Goal: Task Accomplishment & Management: Use online tool/utility

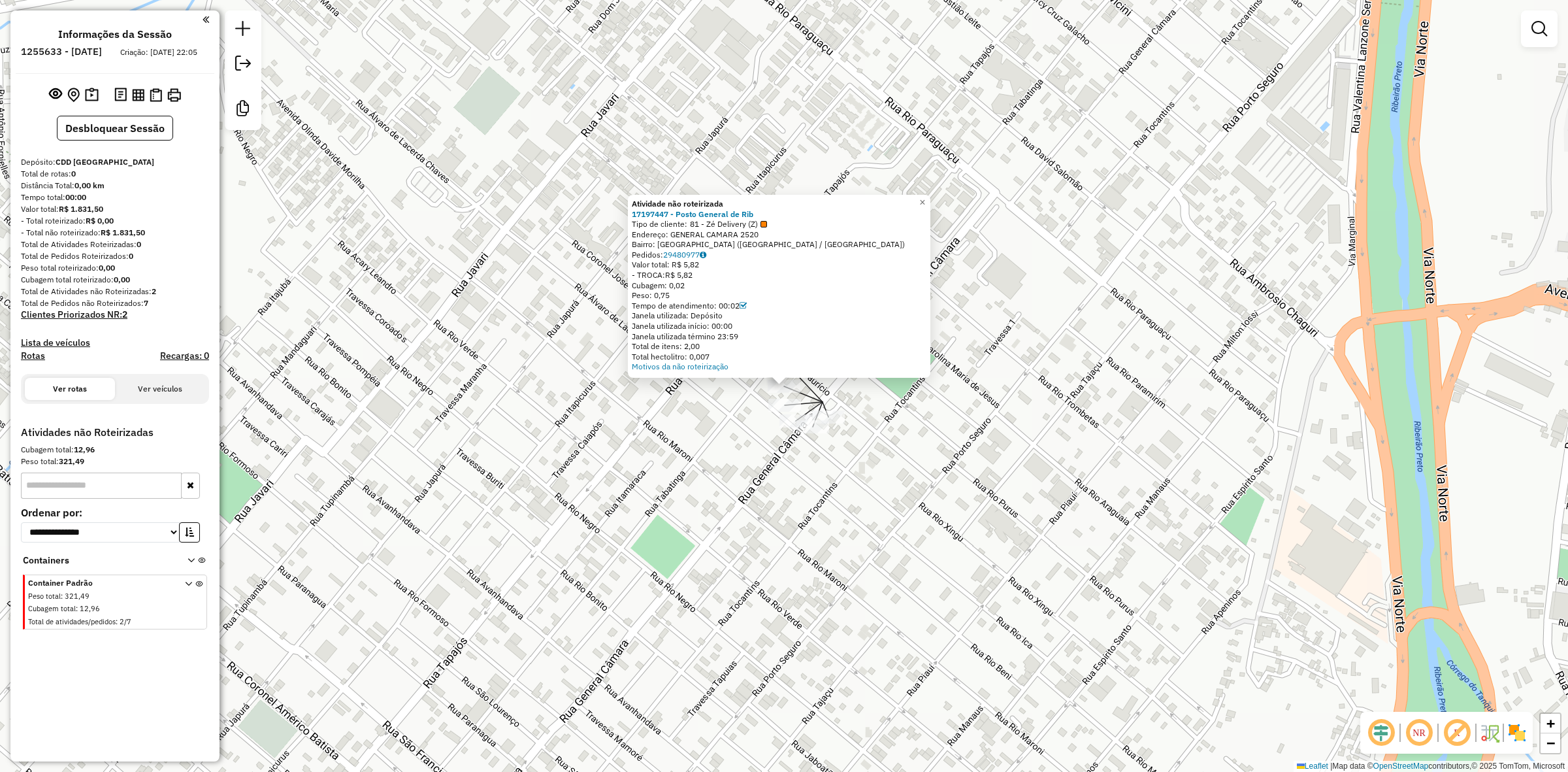
click at [875, 399] on div "Atividade não roteirizada 17197447 - Posto General de Rib Tipo de cliente: 81 -…" at bounding box center [784, 386] width 1568 height 772
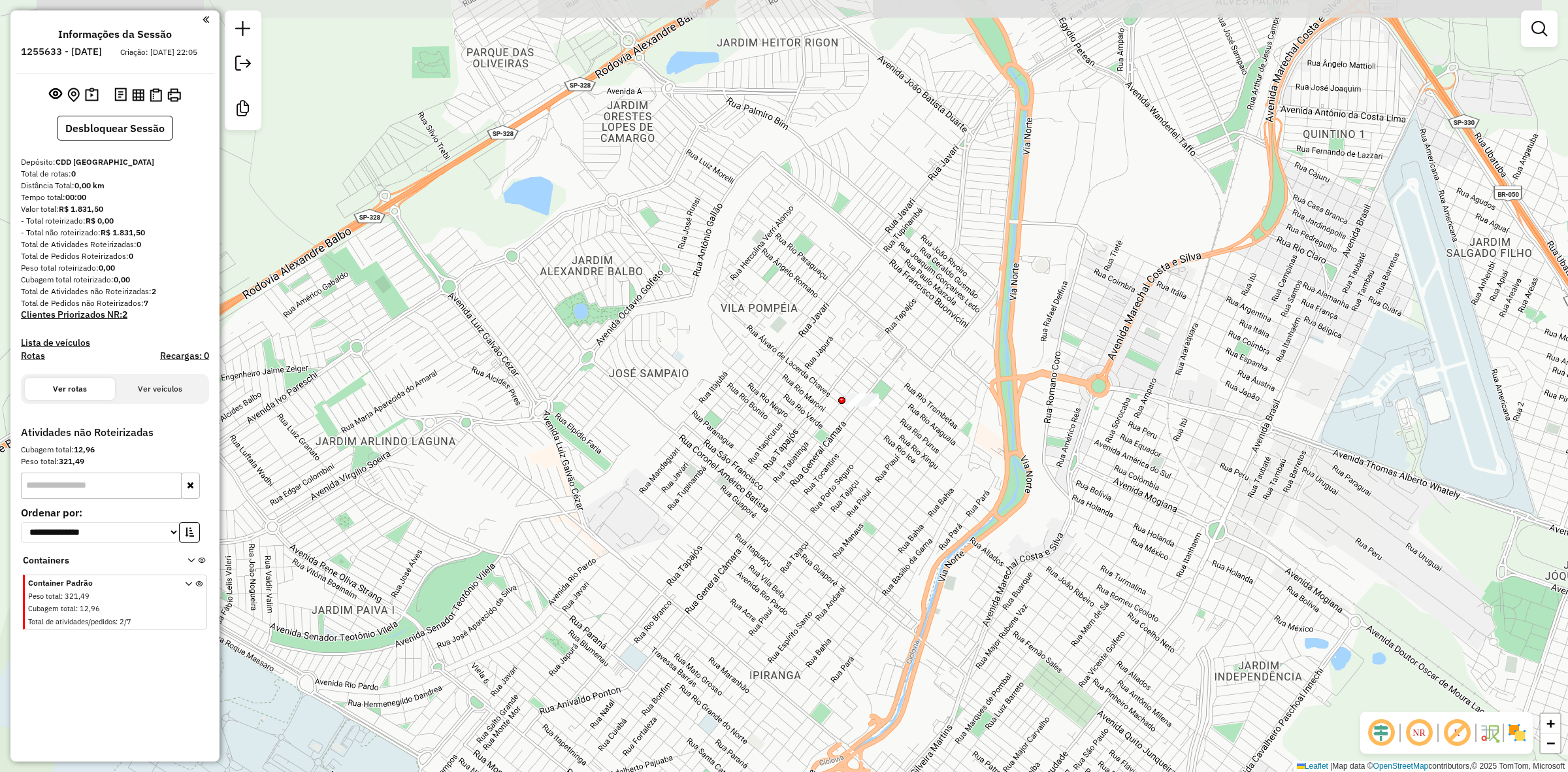
click at [910, 373] on div "Janela de atendimento Grade de atendimento Capacidade Transportadoras Veículos …" at bounding box center [784, 386] width 1568 height 772
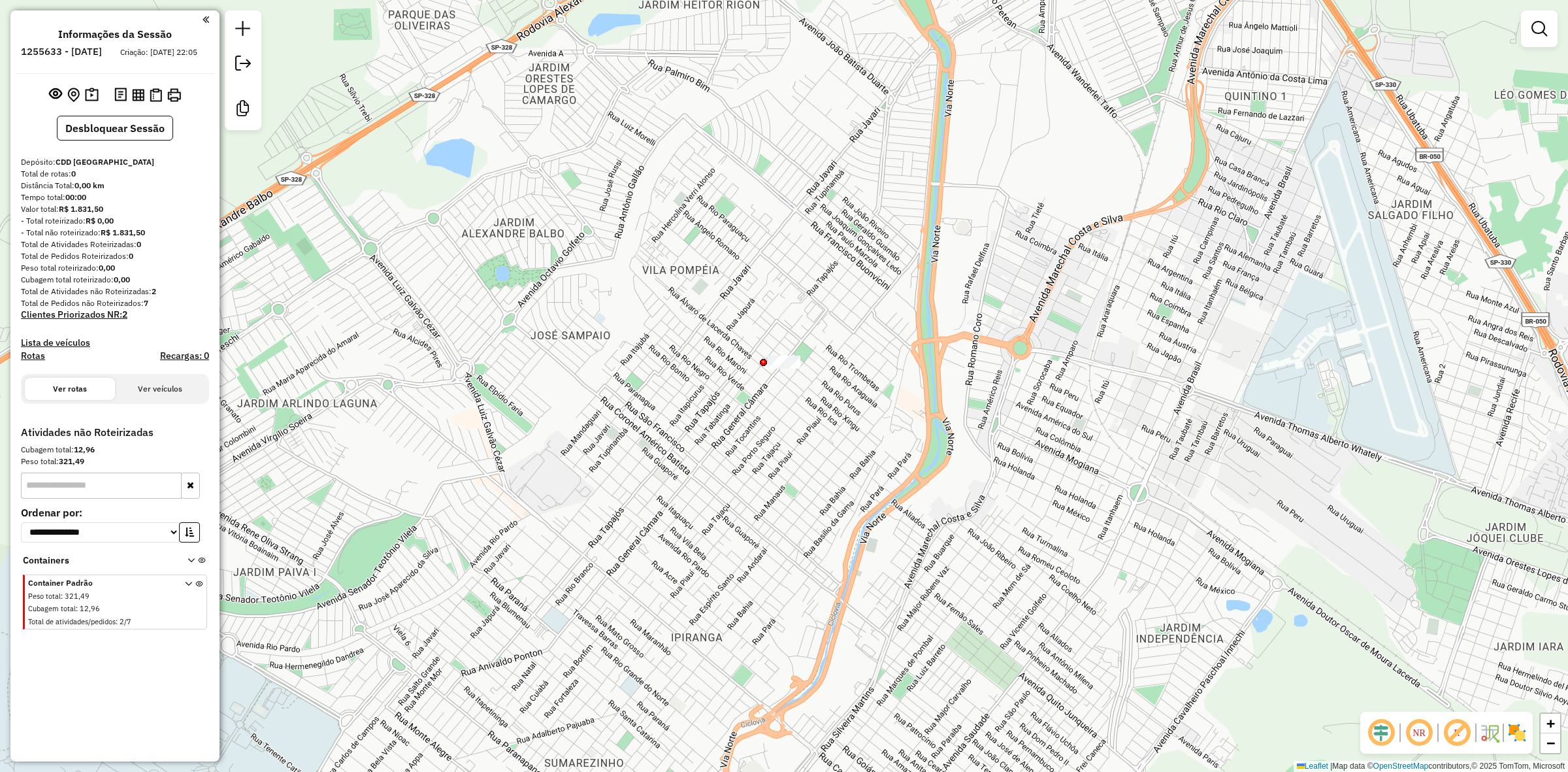
drag, startPoint x: 828, startPoint y: 321, endPoint x: 821, endPoint y: 320, distance: 7.1
click at [821, 320] on div "Janela de atendimento Grade de atendimento Capacidade Transportadoras Veículos …" at bounding box center [784, 386] width 1568 height 772
click at [778, 368] on div at bounding box center [784, 362] width 32 height 13
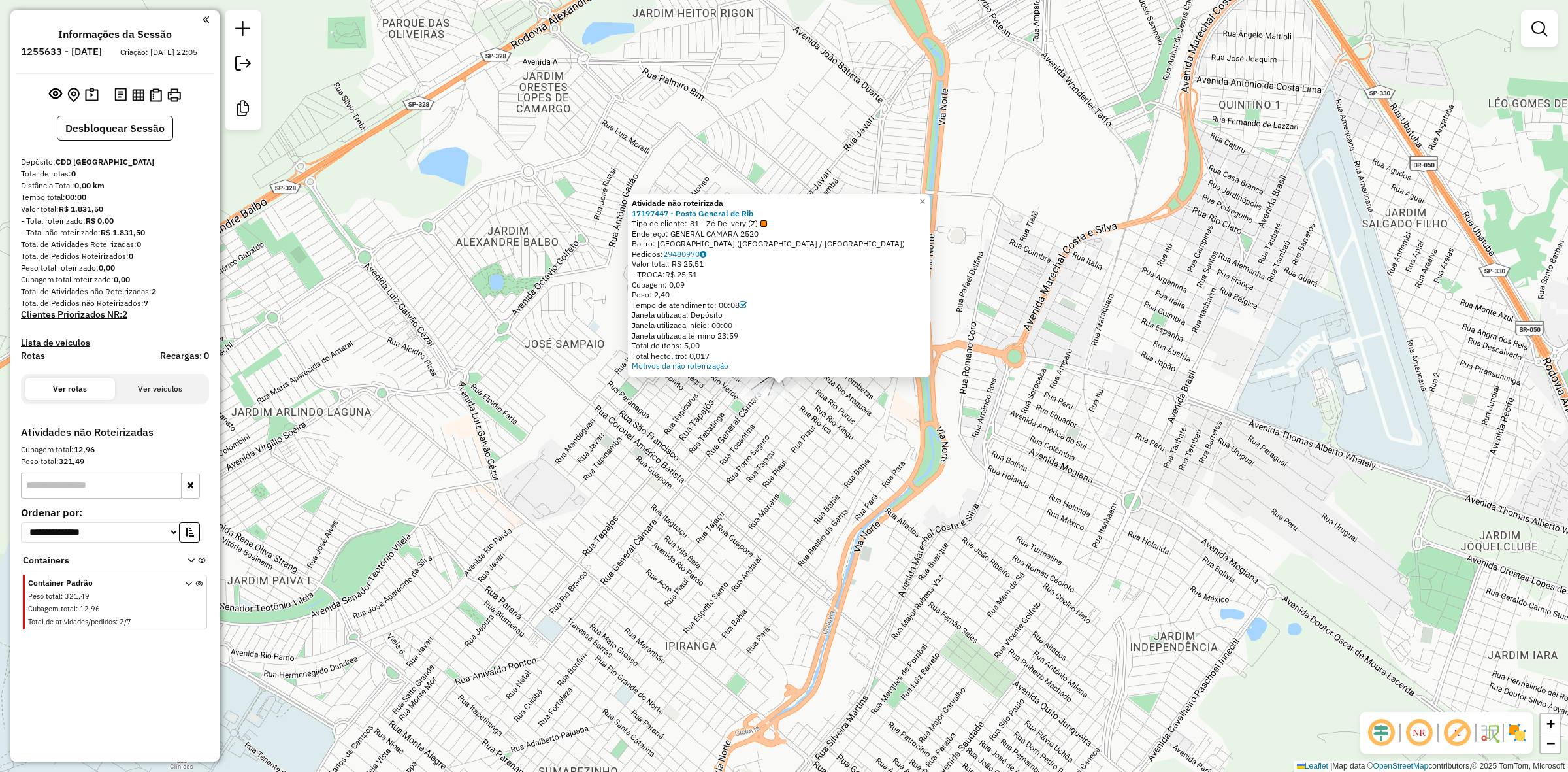
click at [694, 256] on link "29480970" at bounding box center [684, 254] width 43 height 10
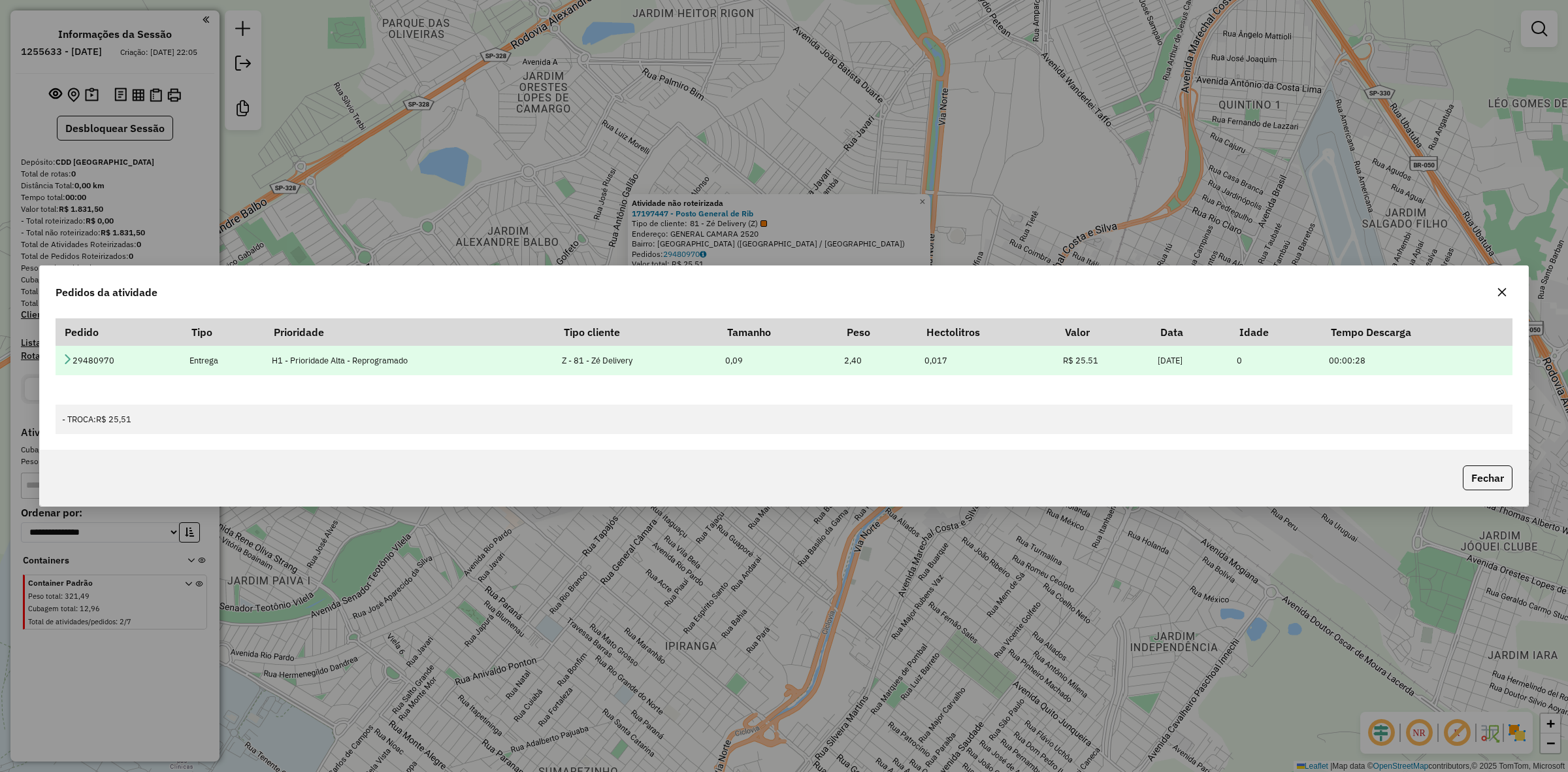
click at [66, 359] on icon at bounding box center [67, 359] width 11 height 11
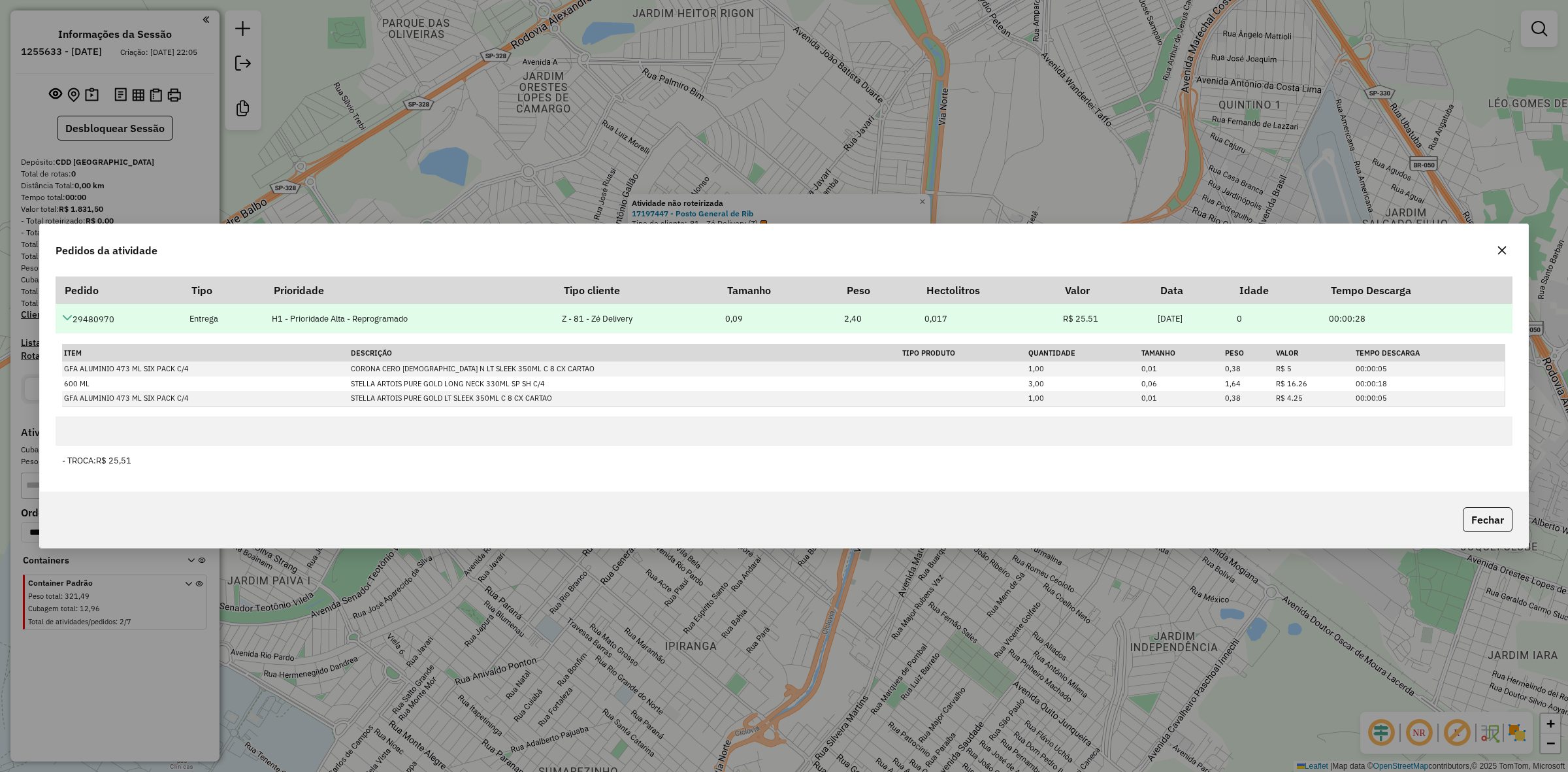
click at [70, 308] on td "29480970" at bounding box center [119, 319] width 127 height 29
click at [70, 310] on td "29480970" at bounding box center [119, 319] width 127 height 29
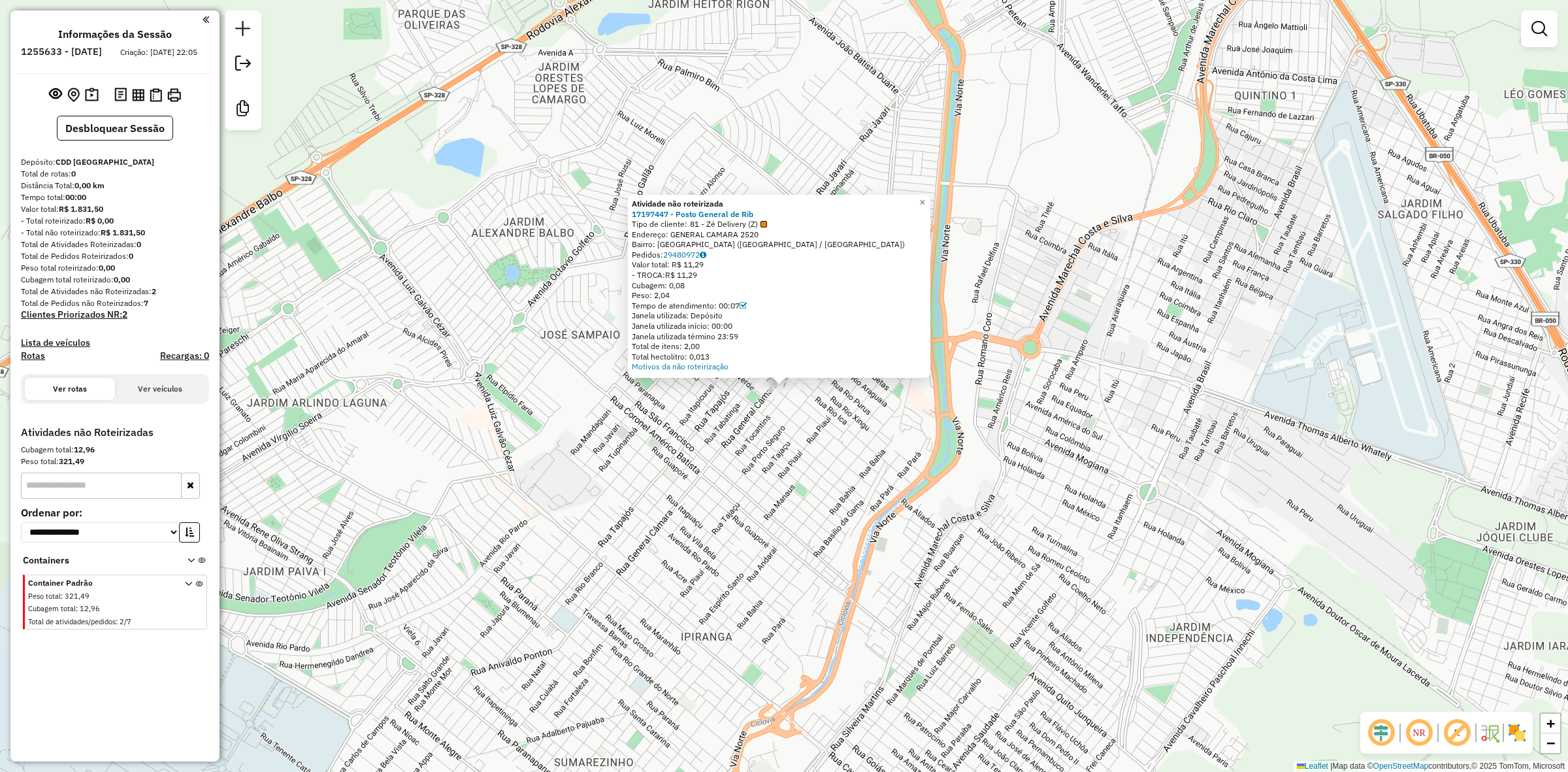
click at [687, 260] on div "Valor total: R$ 11,29" at bounding box center [778, 265] width 294 height 11
click at [690, 255] on link "29480972" at bounding box center [684, 255] width 43 height 10
click at [755, 391] on div "Atividade não roteirizada 17197447 - Posto General de Rib Tipo de cliente: 81 -…" at bounding box center [784, 386] width 1568 height 772
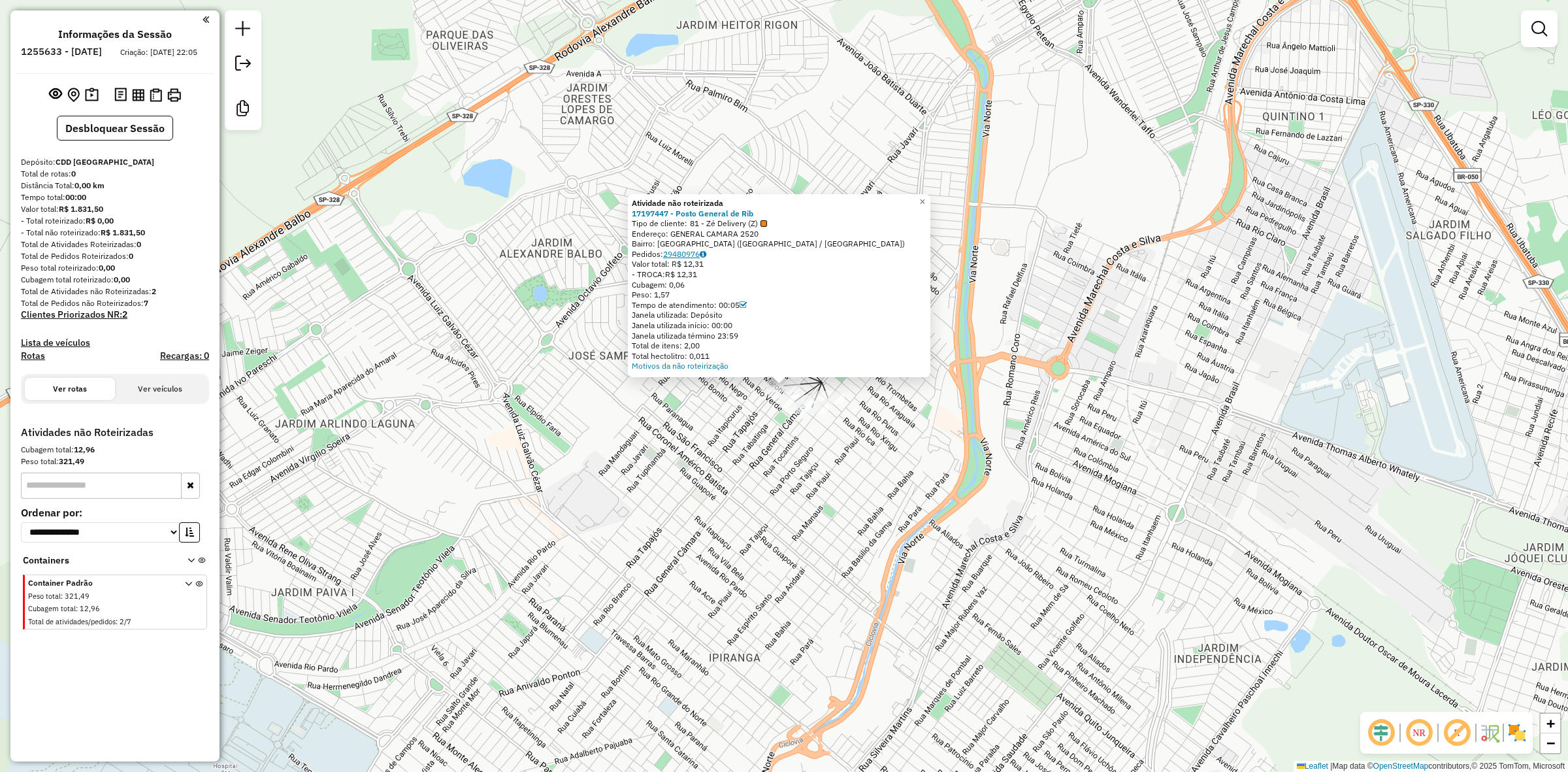
click at [684, 250] on link "29480976" at bounding box center [684, 254] width 43 height 10
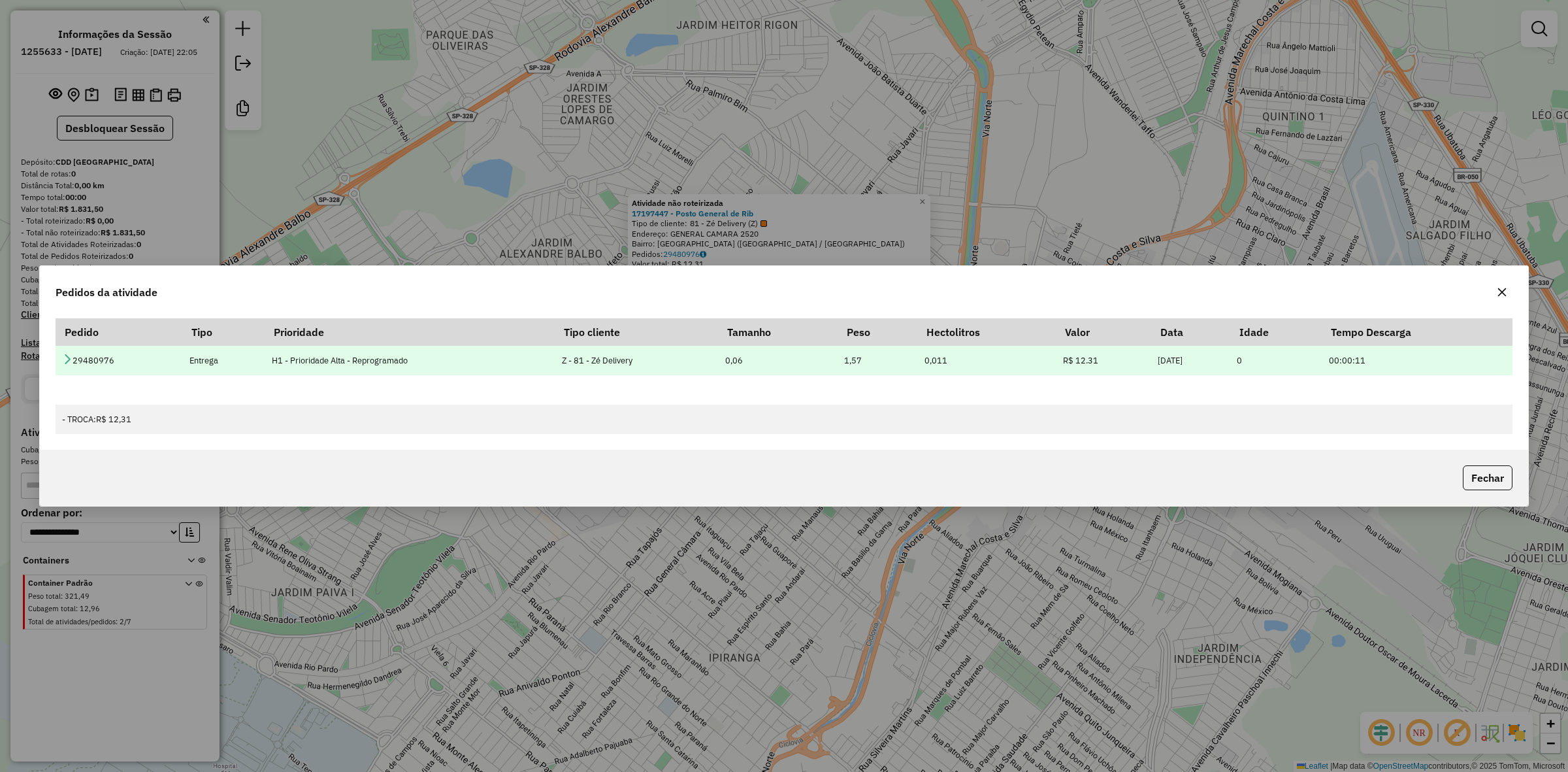
click at [69, 349] on td "29480976" at bounding box center [119, 360] width 127 height 29
click at [65, 357] on icon at bounding box center [67, 359] width 11 height 11
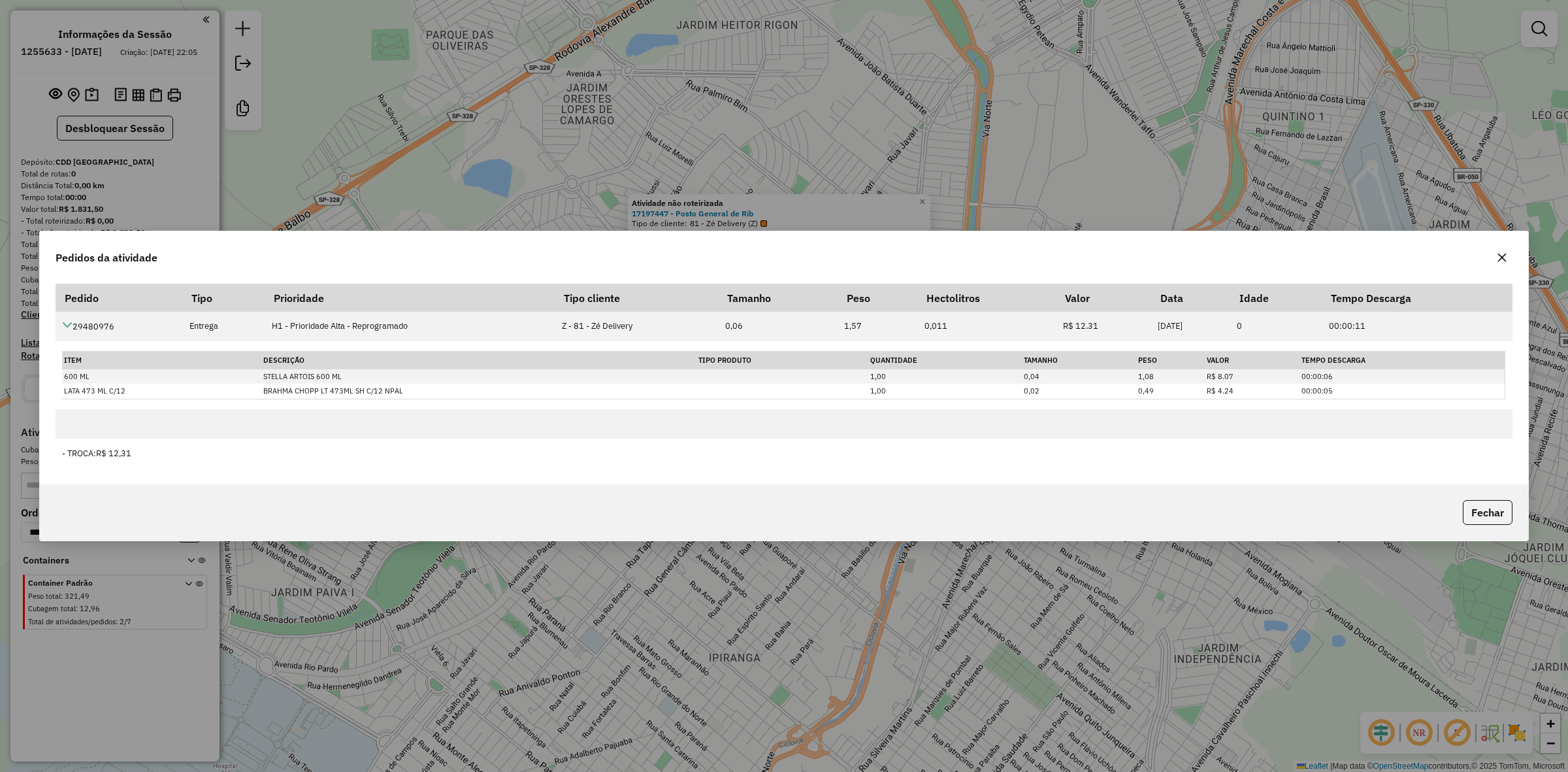
click at [359, 593] on div "Pedidos da atividade Pedido Tipo Prioridade Tipo cliente Tamanho Peso Hectolitr…" at bounding box center [784, 386] width 1568 height 772
click at [1466, 514] on button "Fechar" at bounding box center [1487, 512] width 50 height 25
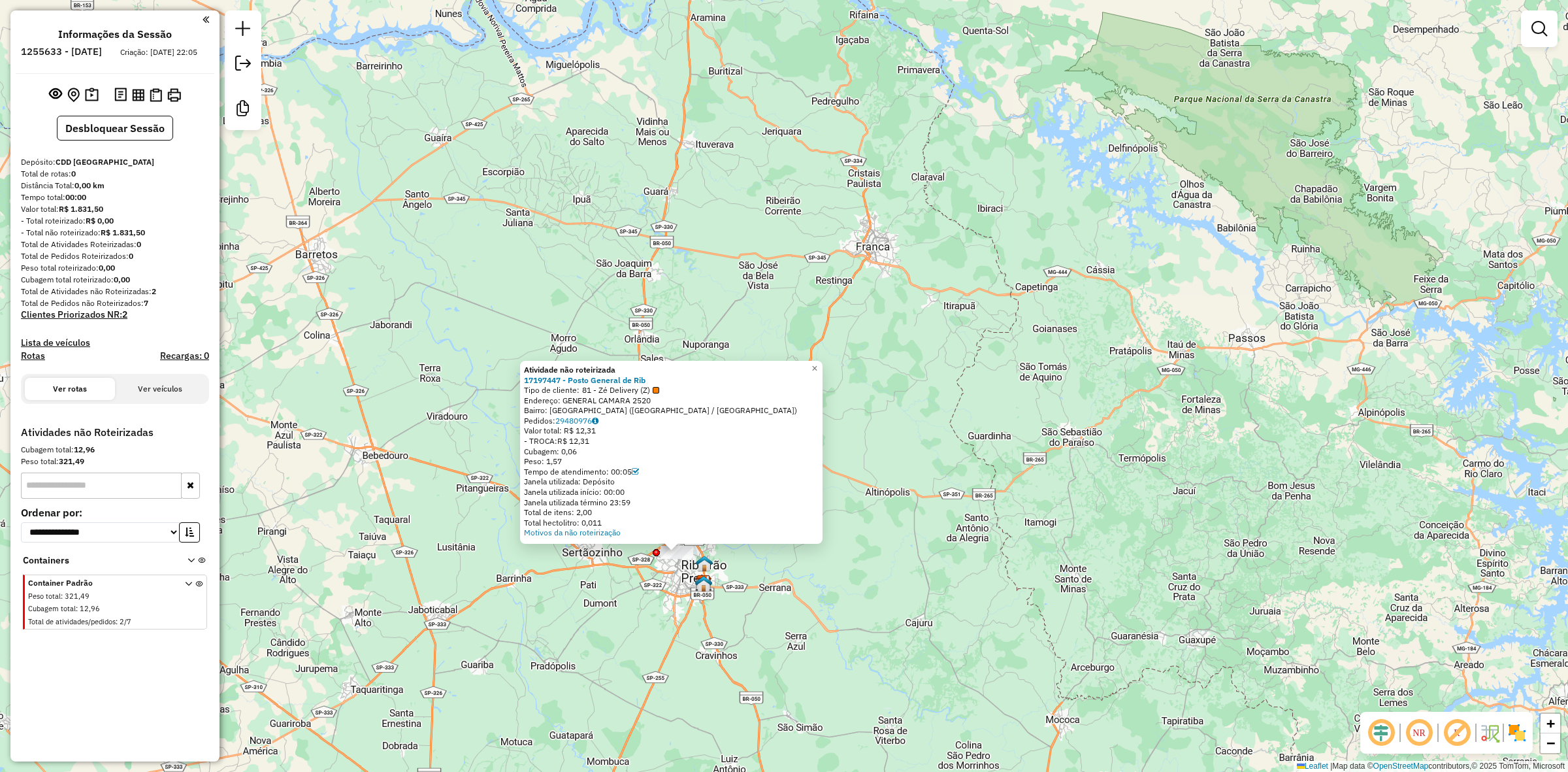
drag, startPoint x: 626, startPoint y: 651, endPoint x: 655, endPoint y: 288, distance: 364.2
click at [655, 291] on div "Atividade não roteirizada 17197447 - Posto General de Rib Tipo de cliente: 81 -…" at bounding box center [784, 386] width 1568 height 772
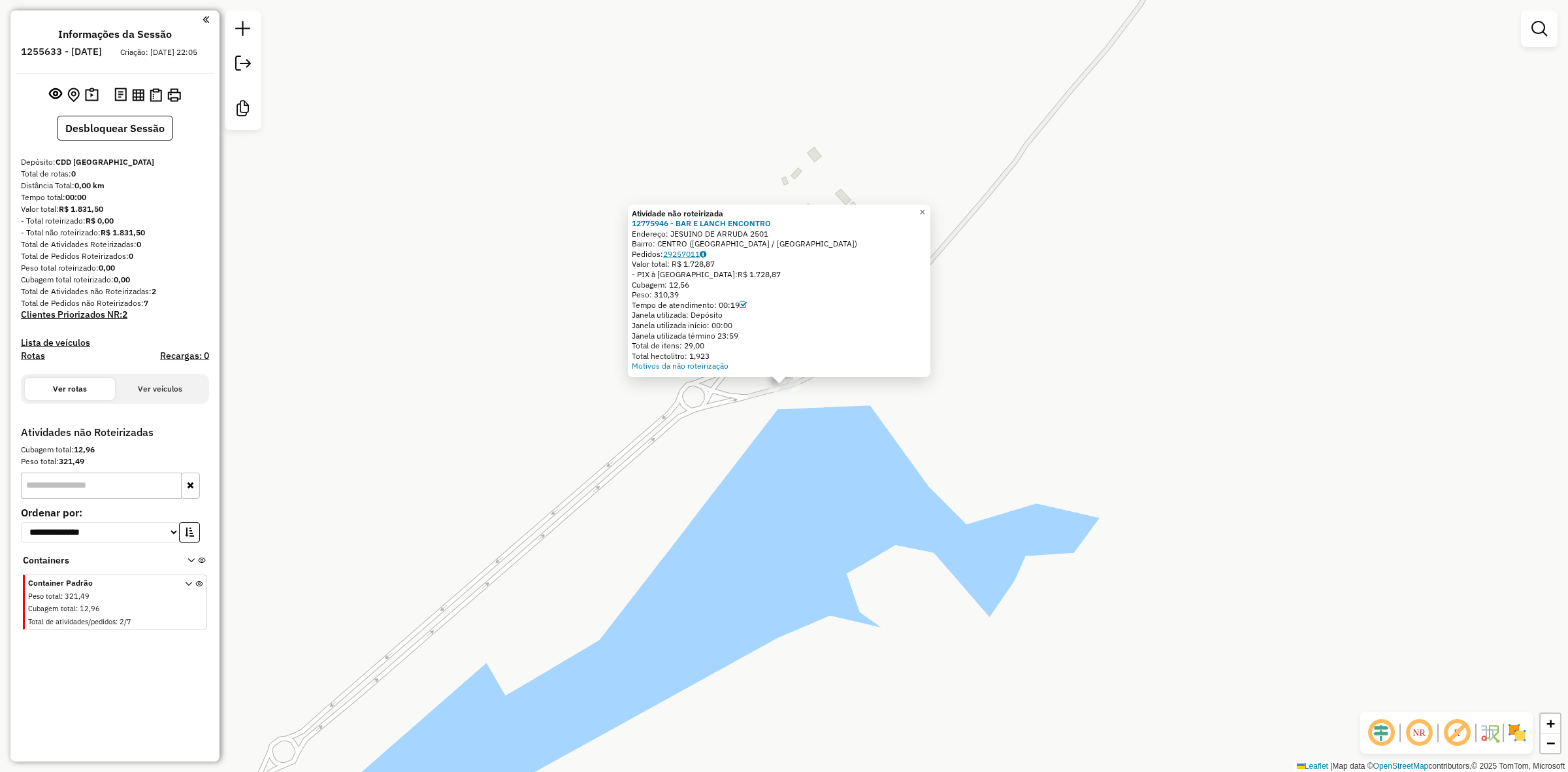
click at [696, 253] on link "29257011" at bounding box center [684, 254] width 43 height 10
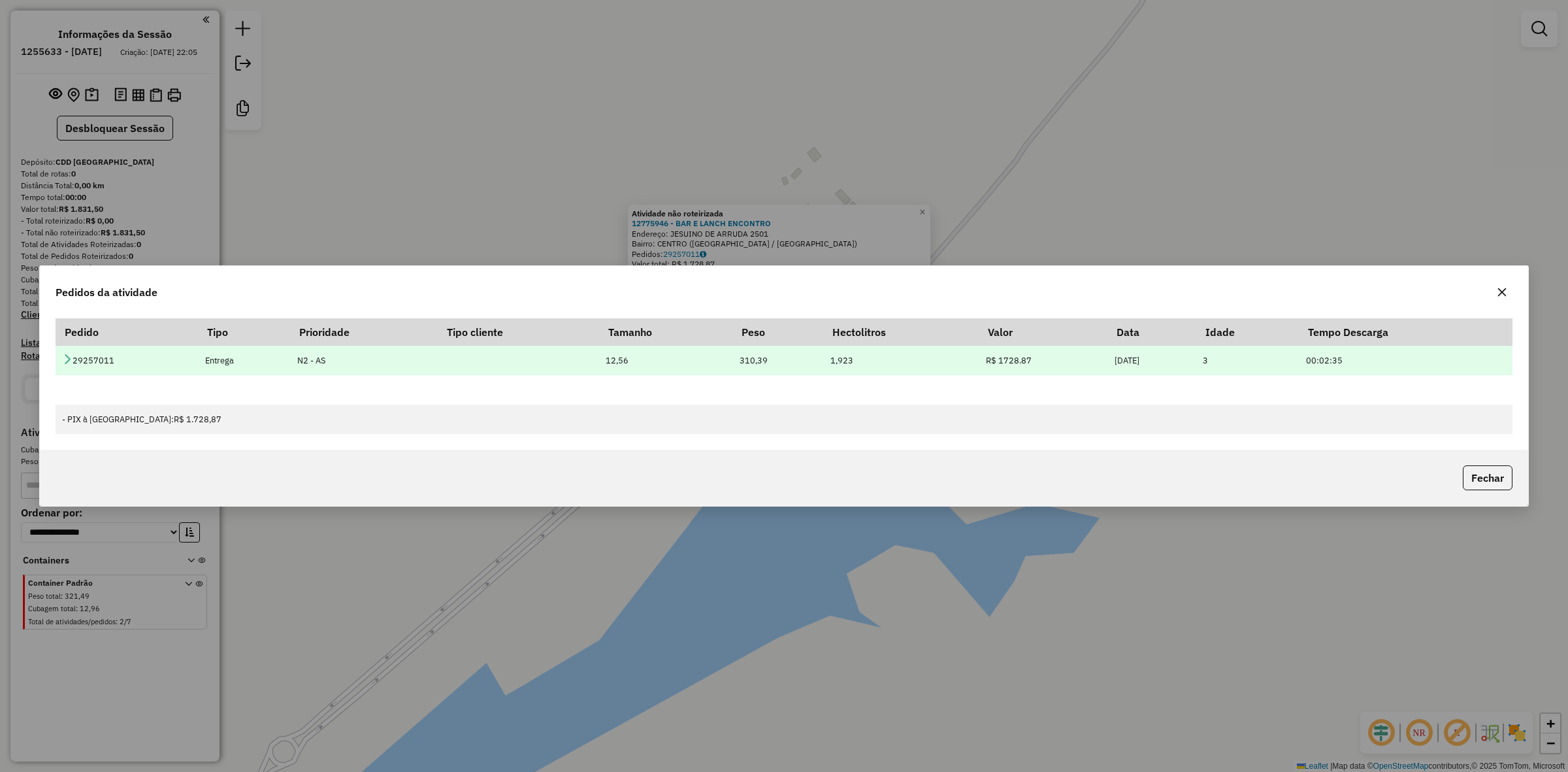
click at [63, 354] on icon at bounding box center [67, 359] width 11 height 11
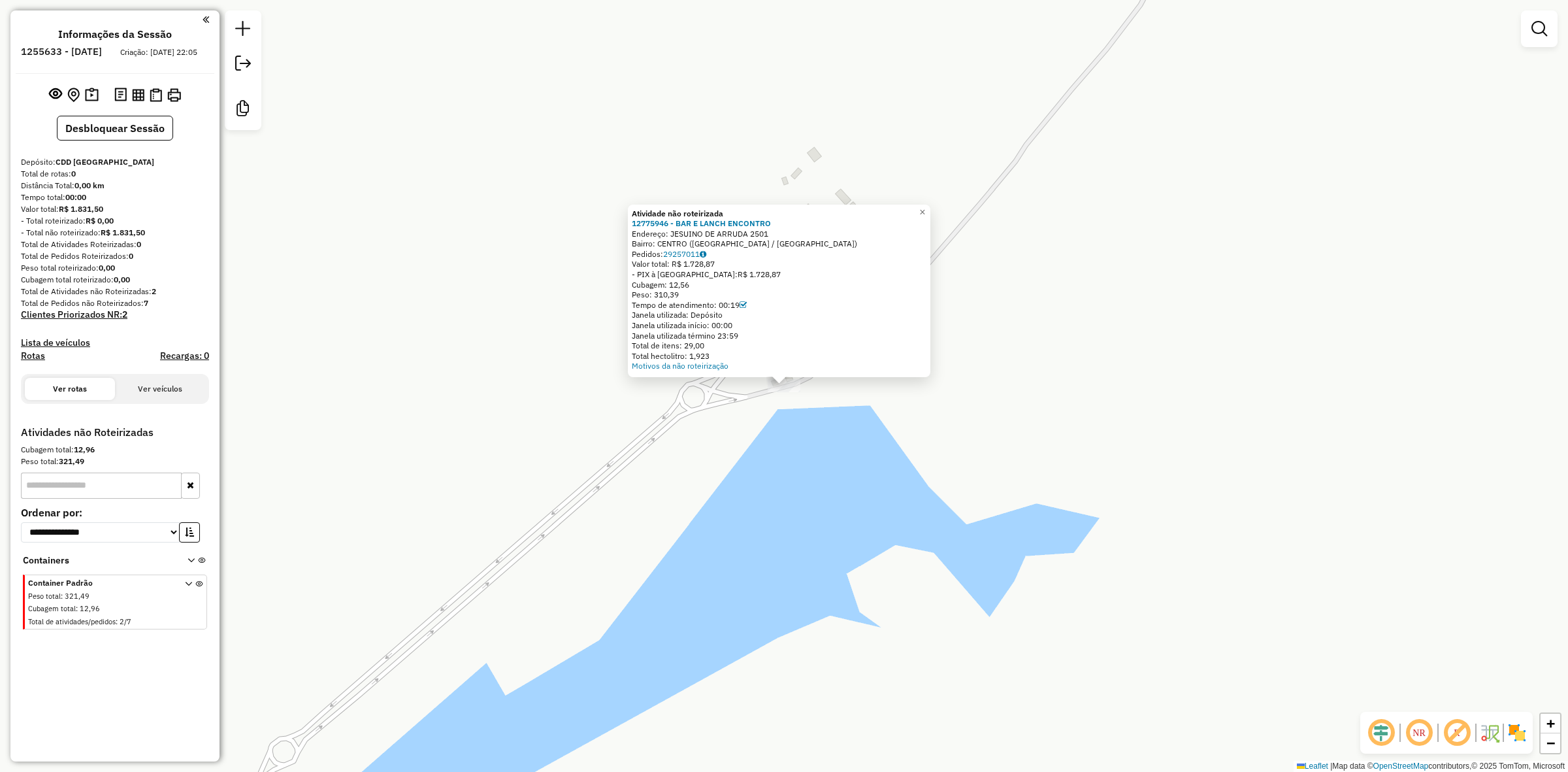
click at [755, 453] on div "Atividade não roteirizada 12775946 - BAR E LANCH ENCONTRO Endereço: JESUINO DE …" at bounding box center [784, 386] width 1568 height 772
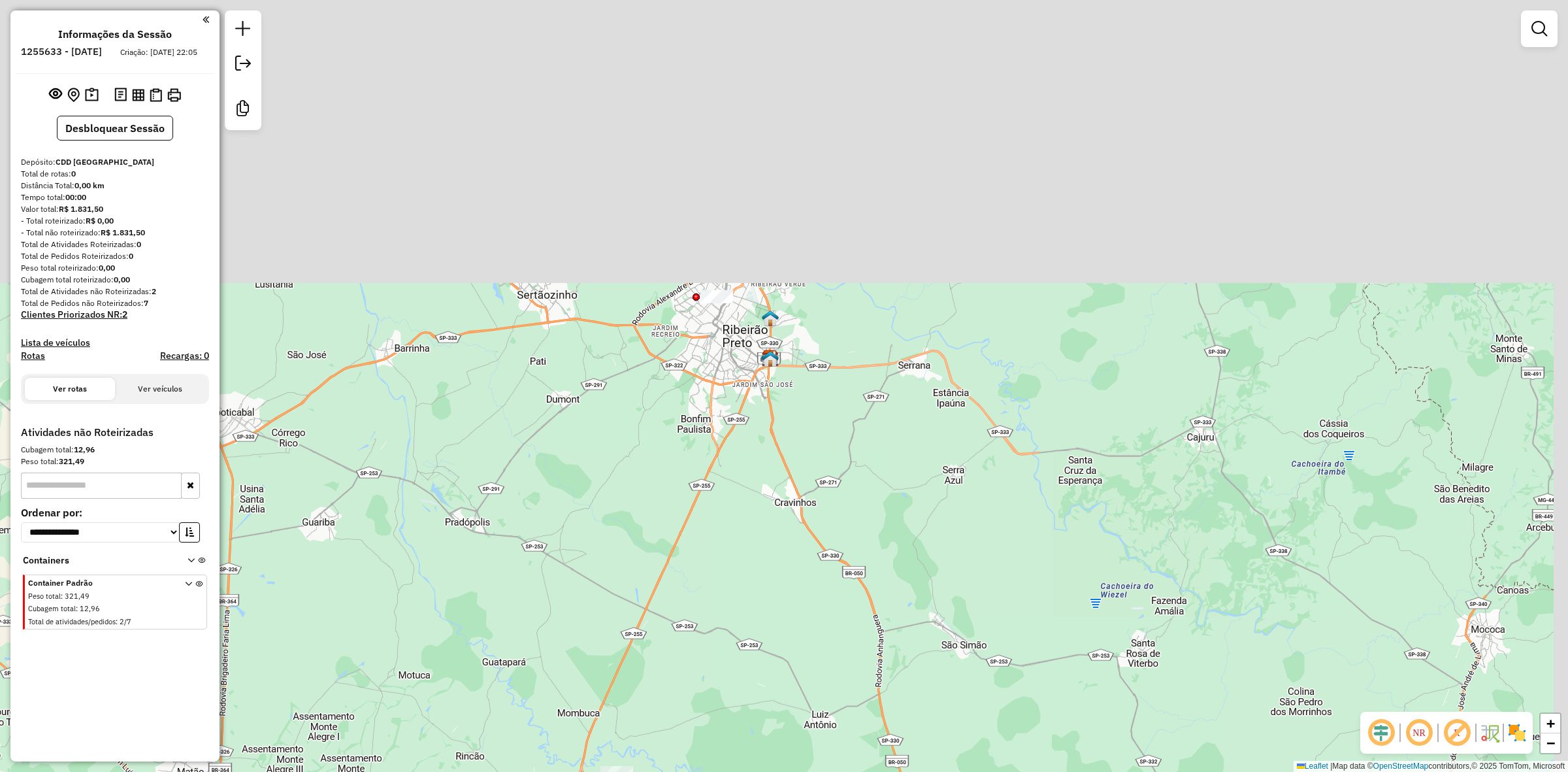
drag, startPoint x: 912, startPoint y: 220, endPoint x: 769, endPoint y: 542, distance: 352.3
click at [769, 542] on div "Janela de atendimento Grade de atendimento Capacidade Transportadoras Veículos …" at bounding box center [784, 386] width 1568 height 772
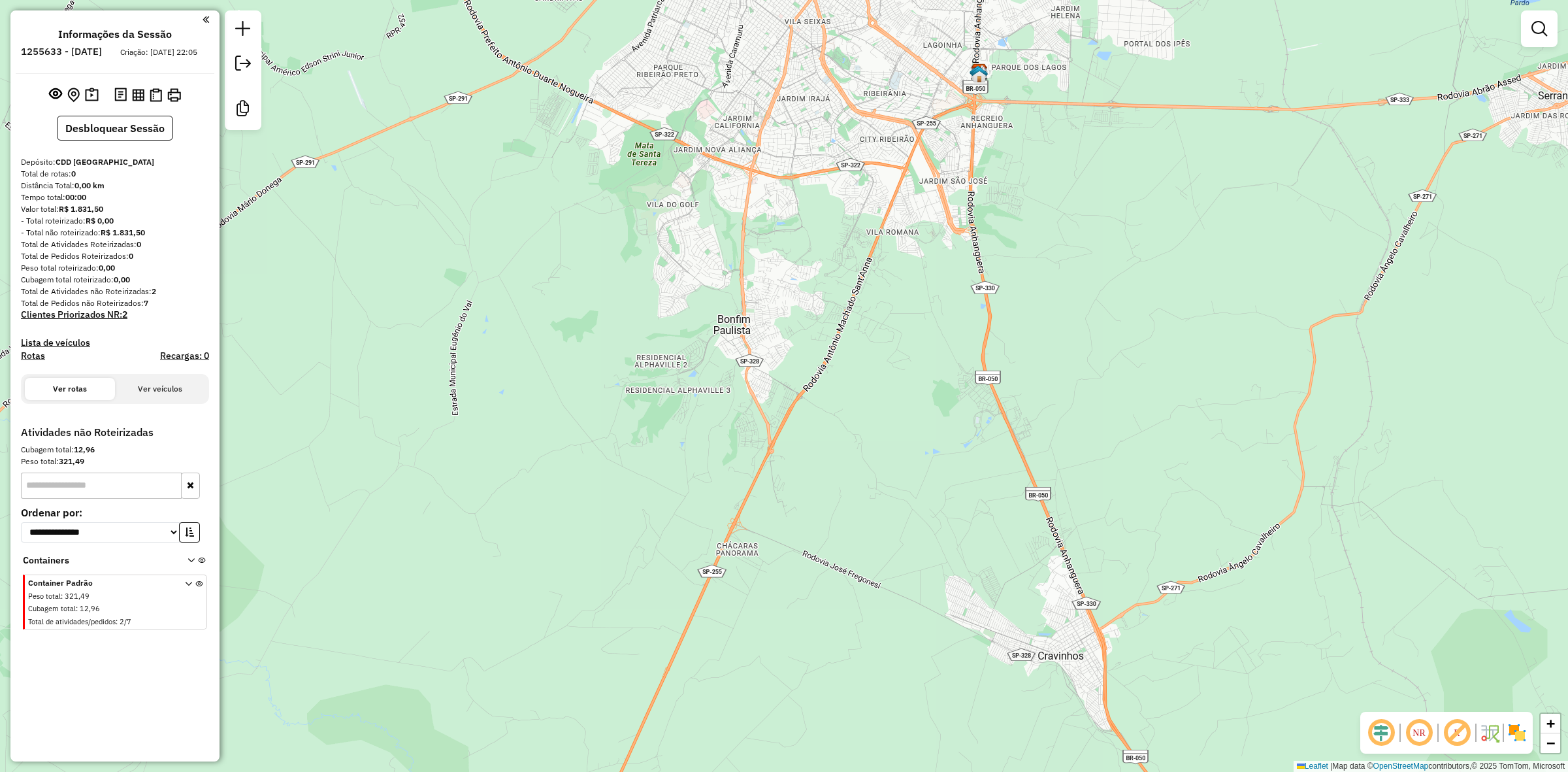
drag, startPoint x: 711, startPoint y: 502, endPoint x: 714, endPoint y: 123, distance: 379.0
click at [714, 123] on div "Janela de atendimento Grade de atendimento Capacidade Transportadoras Veículos …" at bounding box center [784, 386] width 1568 height 772
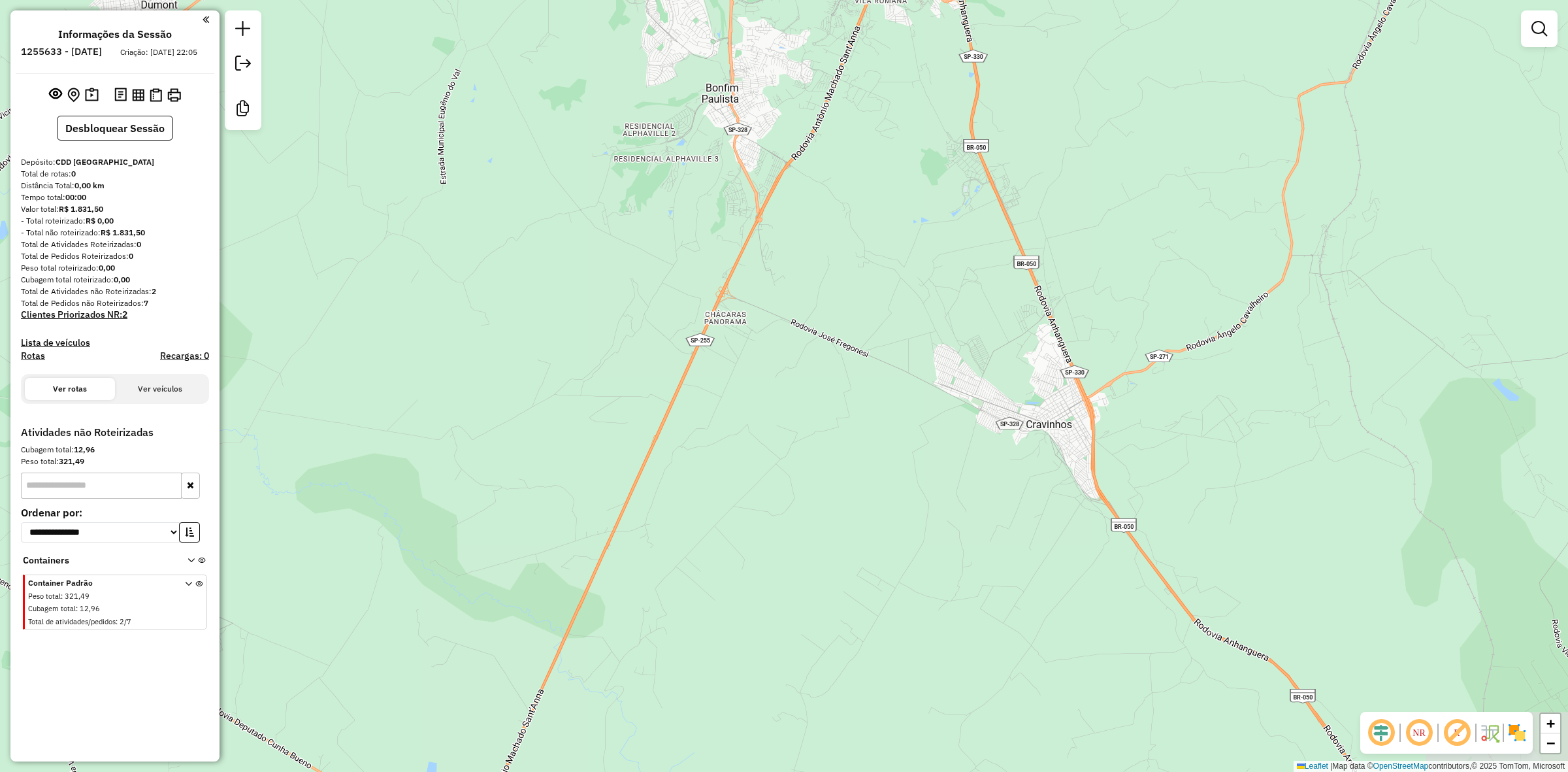
drag, startPoint x: 690, startPoint y: 288, endPoint x: 725, endPoint y: 208, distance: 87.3
click at [735, 194] on div "Janela de atendimento Grade de atendimento Capacidade Transportadoras Veículos …" at bounding box center [784, 386] width 1568 height 772
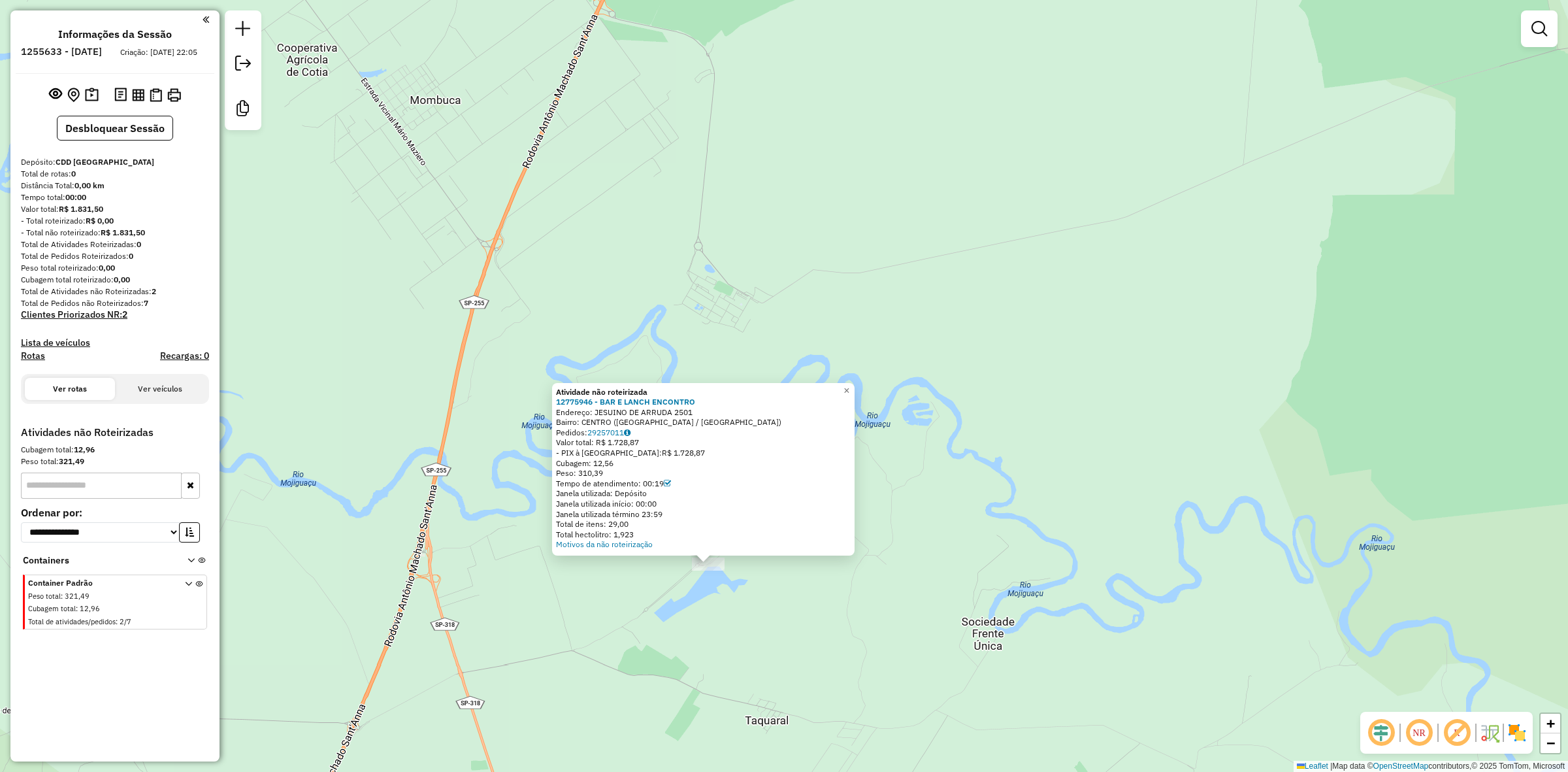
click at [191, 596] on span at bounding box center [193, 603] width 17 height 52
click at [187, 596] on icon at bounding box center [189, 605] width 8 height 49
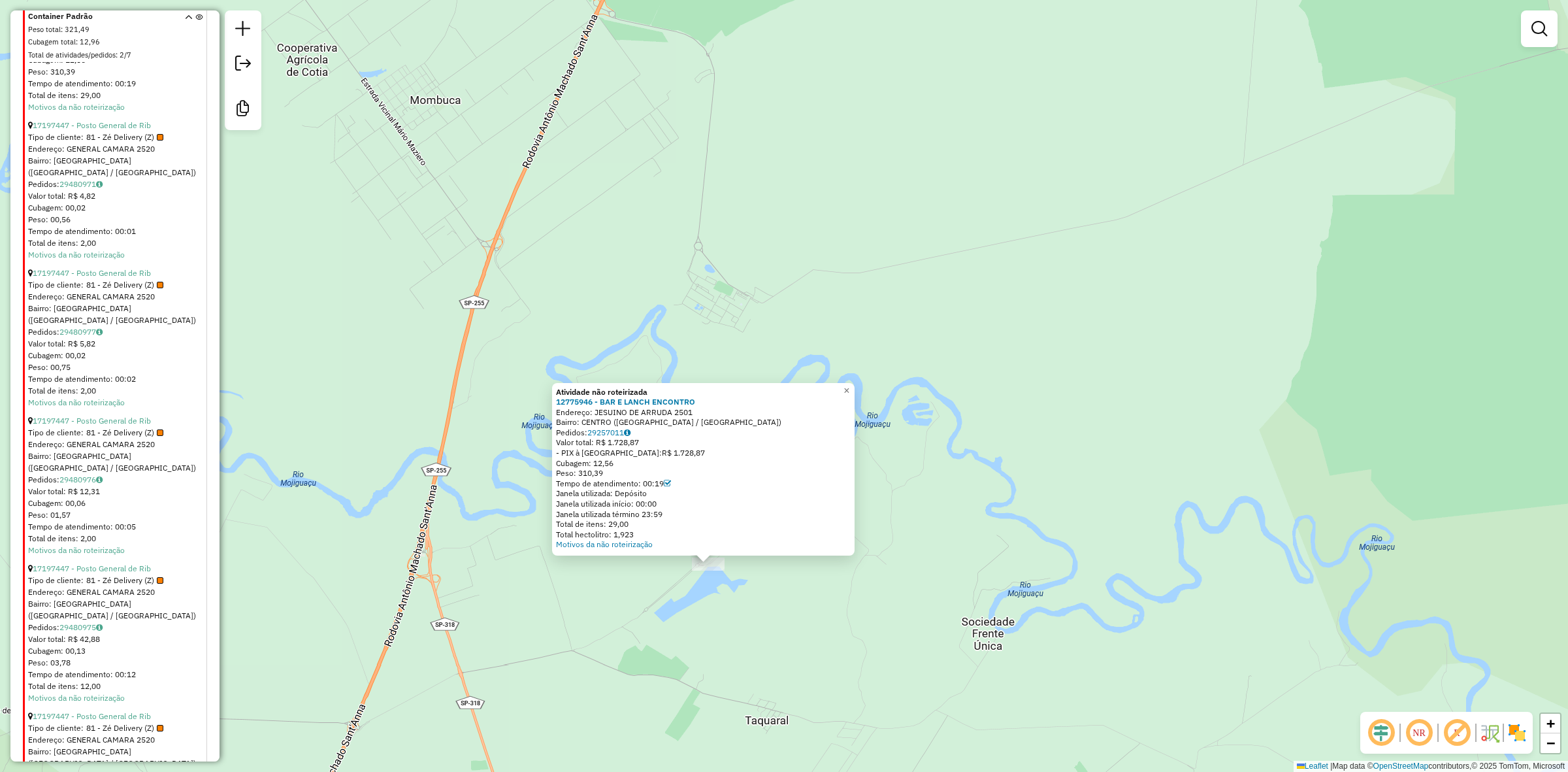
scroll to position [825, 0]
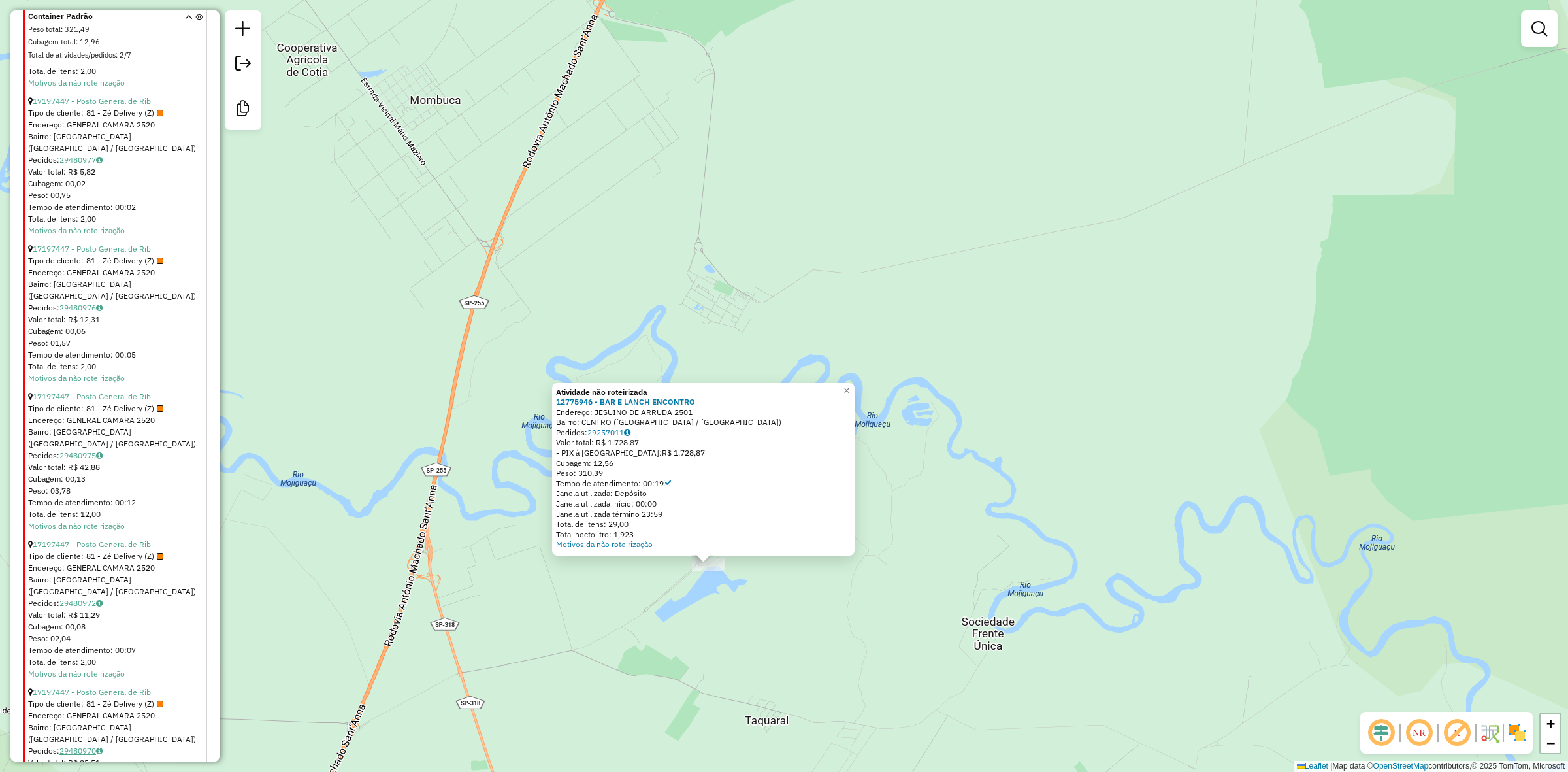
click at [90, 746] on link "29480970" at bounding box center [81, 750] width 43 height 10
click at [93, 598] on link "29480972" at bounding box center [81, 603] width 43 height 10
click at [676, 618] on div "Atividade não roteirizada 12775946 - BAR E LANCH ENCONTRO Endereço: JESUINO DE …" at bounding box center [784, 386] width 1568 height 772
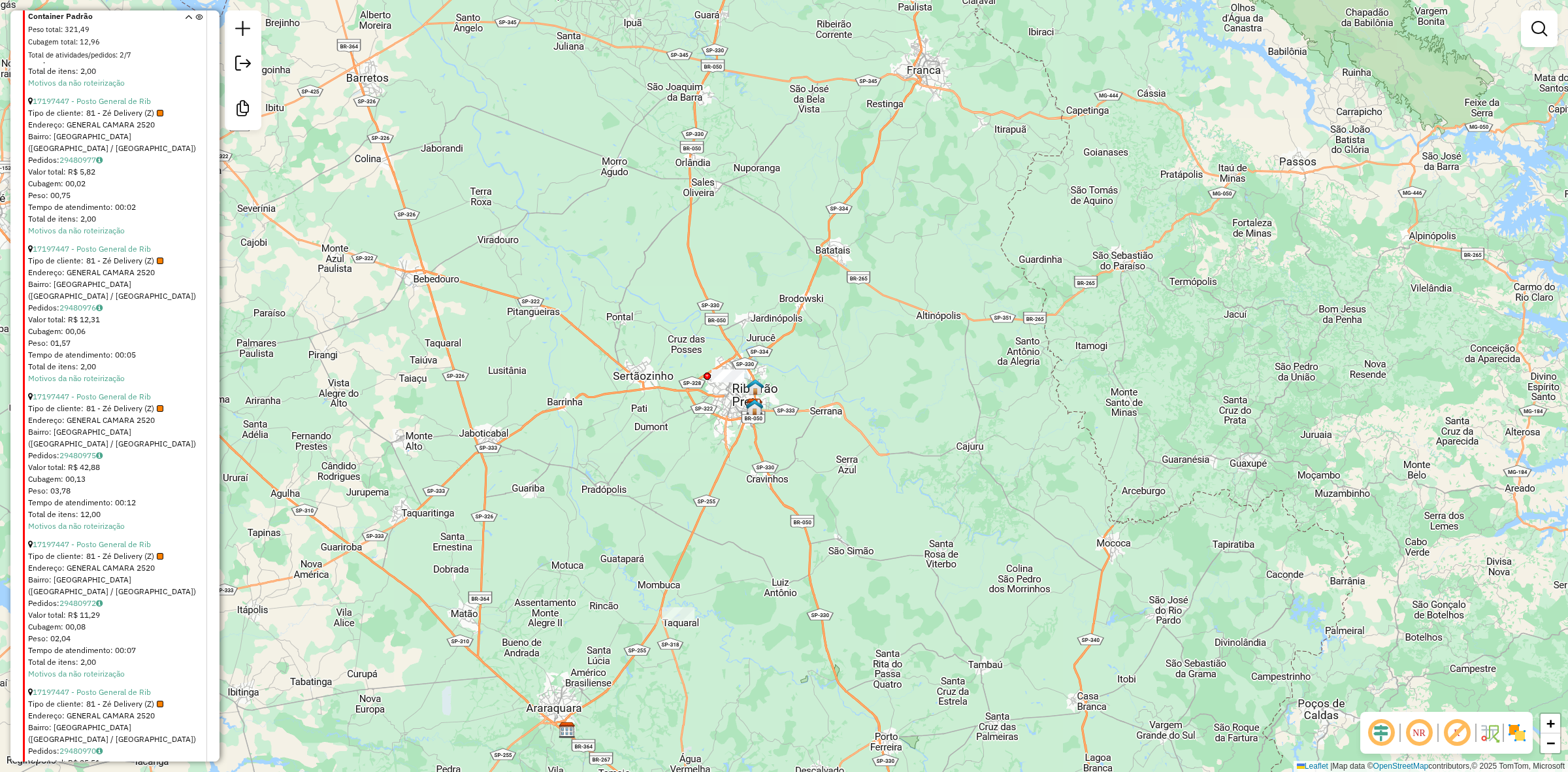
drag, startPoint x: 737, startPoint y: 655, endPoint x: 789, endPoint y: 603, distance: 73.5
click at [789, 603] on div "Janela de atendimento Grade de atendimento Capacidade Transportadoras Veículos …" at bounding box center [784, 386] width 1568 height 772
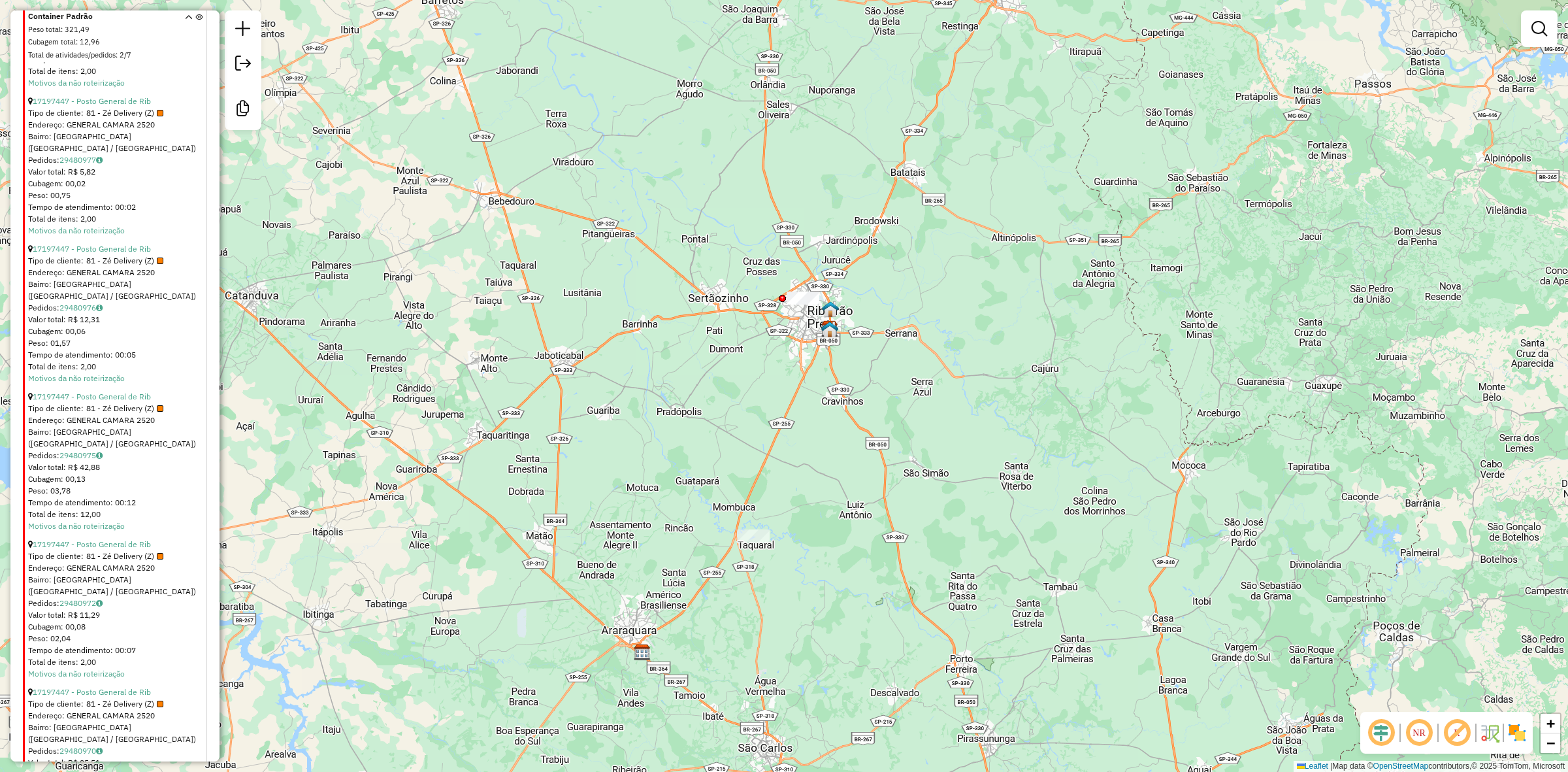
click at [1516, 730] on img at bounding box center [1517, 733] width 21 height 21
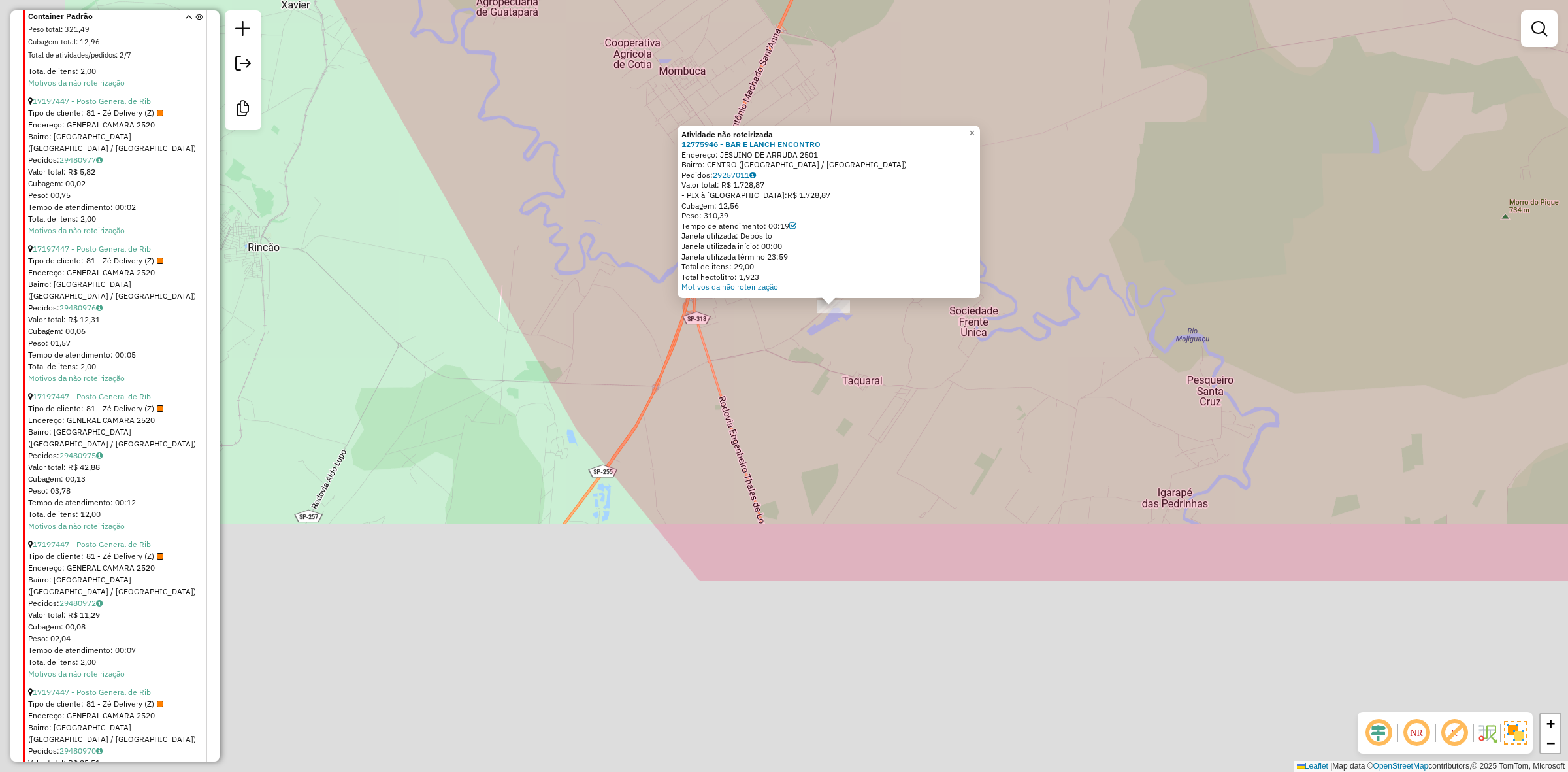
drag, startPoint x: 632, startPoint y: 733, endPoint x: 800, endPoint y: 396, distance: 376.6
click at [800, 396] on div "Atividade não roteirizada 12775946 - BAR E LANCH ENCONTRO Endereço: JESUINO DE …" at bounding box center [784, 386] width 1568 height 772
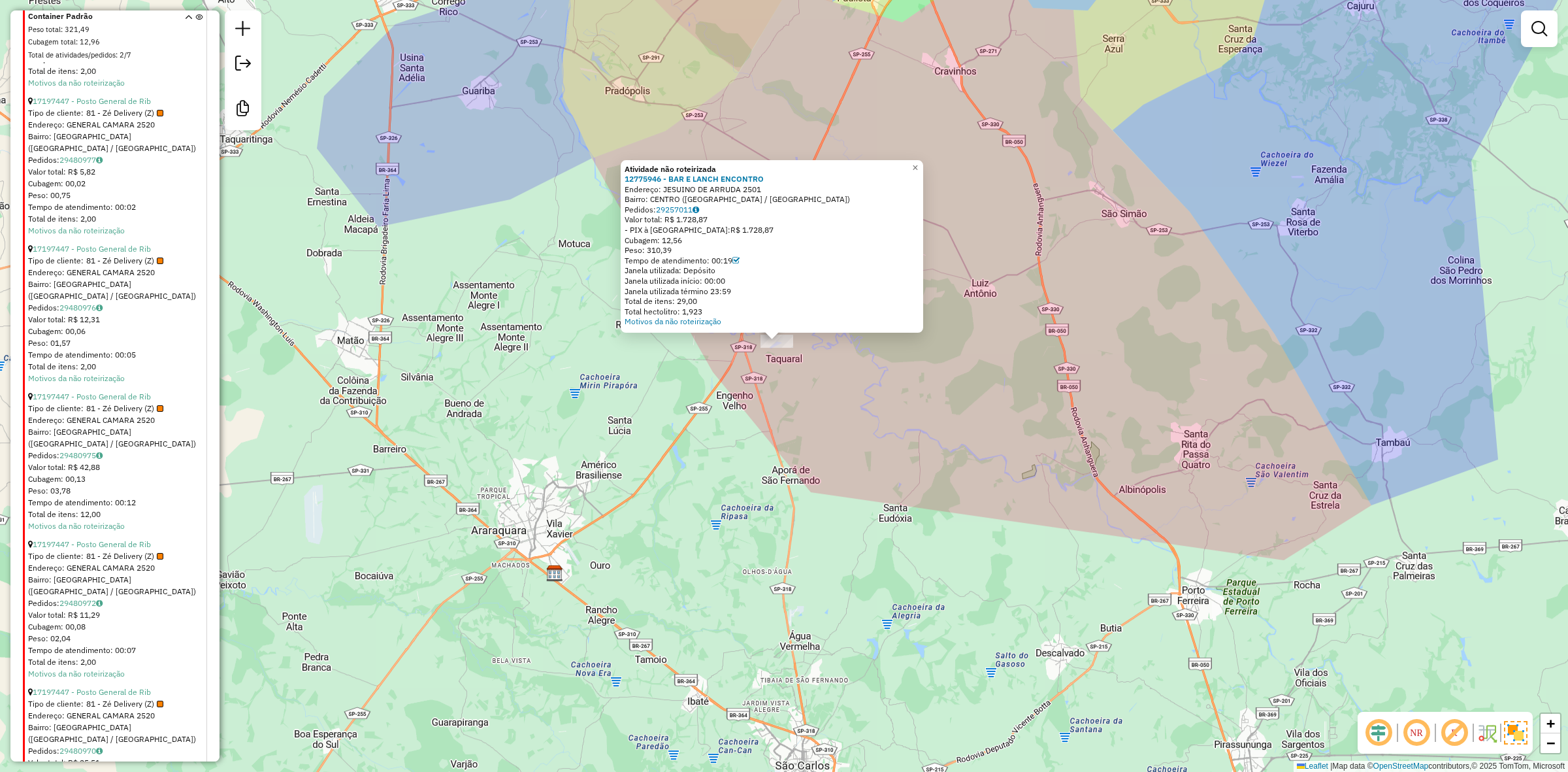
click at [883, 363] on div "Atividade não roteirizada 12775946 - BAR E LANCH ENCONTRO Endereço: JESUINO DE …" at bounding box center [784, 386] width 1568 height 772
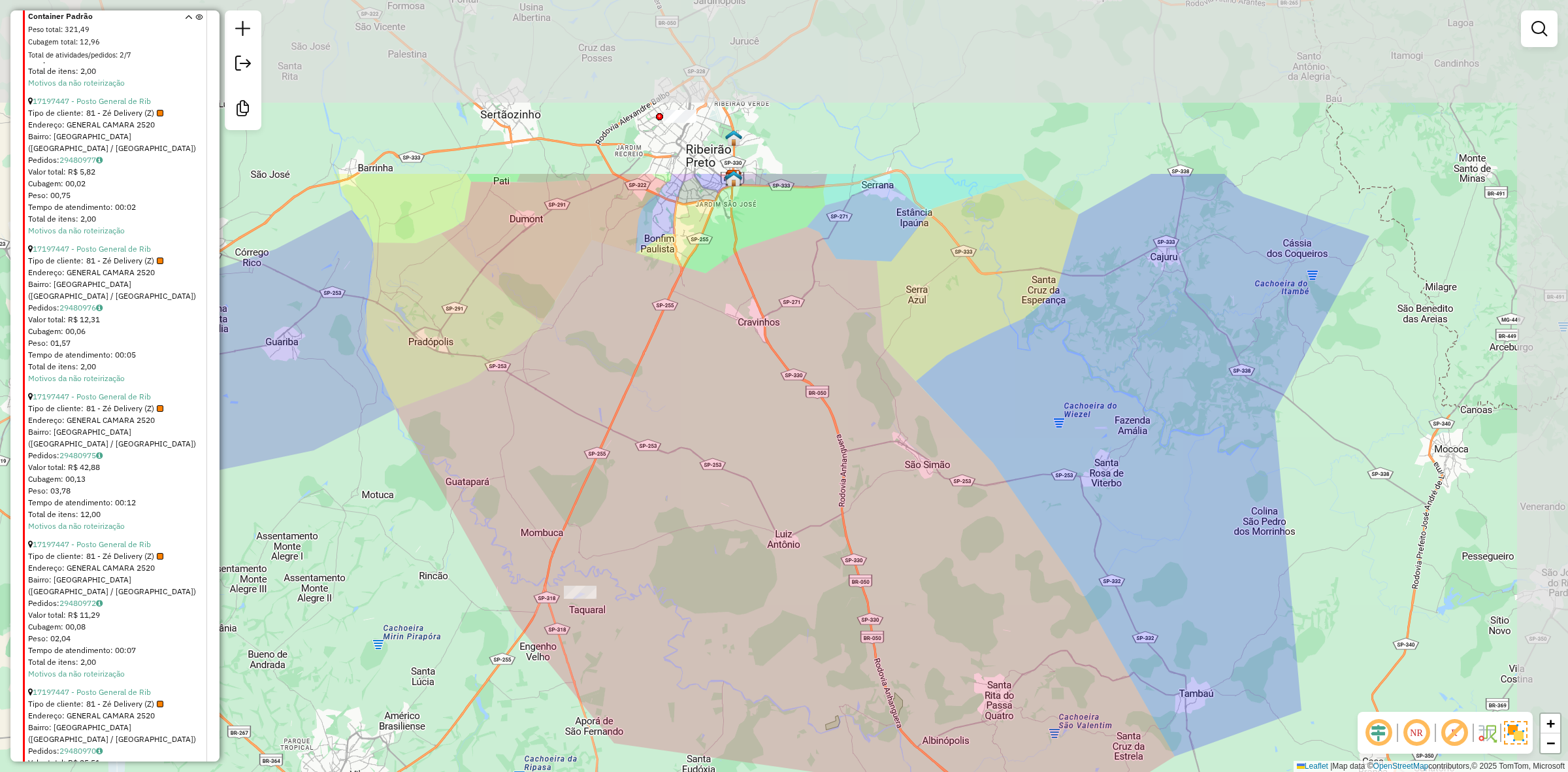
drag, startPoint x: 906, startPoint y: 299, endPoint x: 709, endPoint y: 551, distance: 319.9
click at [709, 551] on div "Janela de atendimento Grade de atendimento Capacidade Transportadoras Veículos …" at bounding box center [784, 386] width 1568 height 772
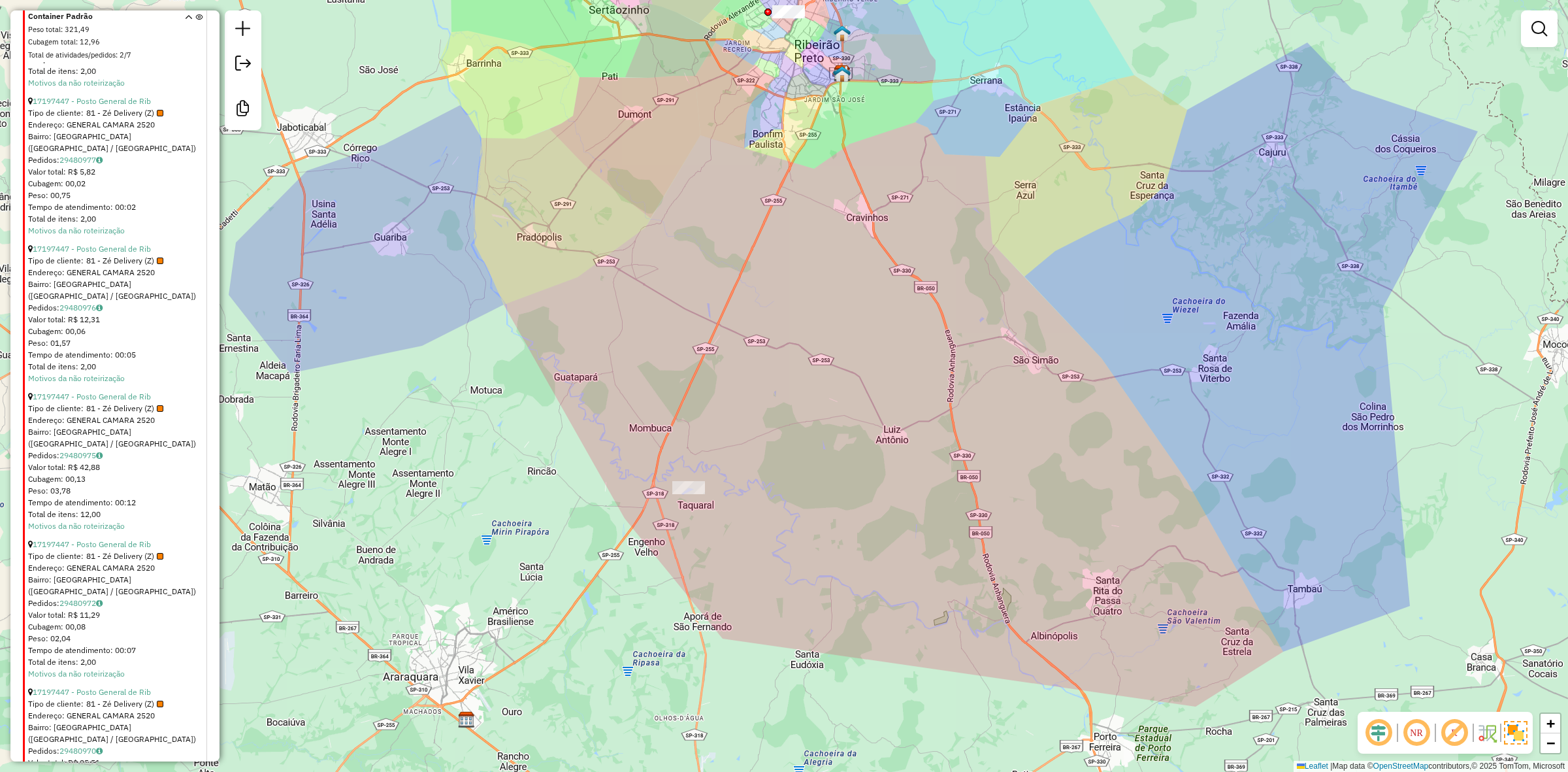
drag, startPoint x: 627, startPoint y: 583, endPoint x: 739, endPoint y: 475, distance: 155.6
click at [739, 475] on div "Janela de atendimento Grade de atendimento Capacidade Transportadoras Veículos …" at bounding box center [784, 386] width 1568 height 772
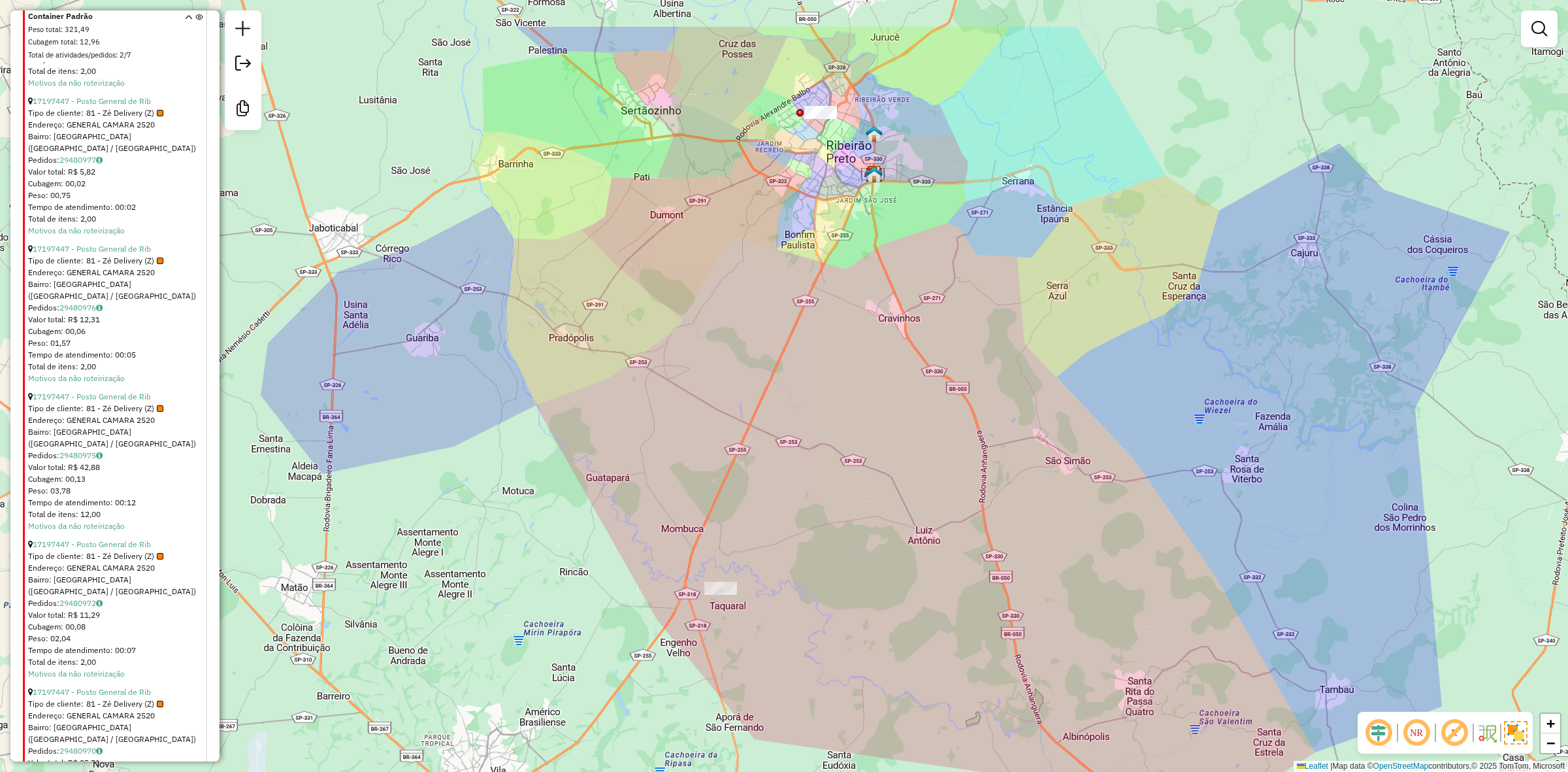
drag, startPoint x: 844, startPoint y: 299, endPoint x: 872, endPoint y: 403, distance: 107.7
click at [872, 403] on div "Janela de atendimento Grade de atendimento Capacidade Transportadoras Veículos …" at bounding box center [784, 386] width 1568 height 772
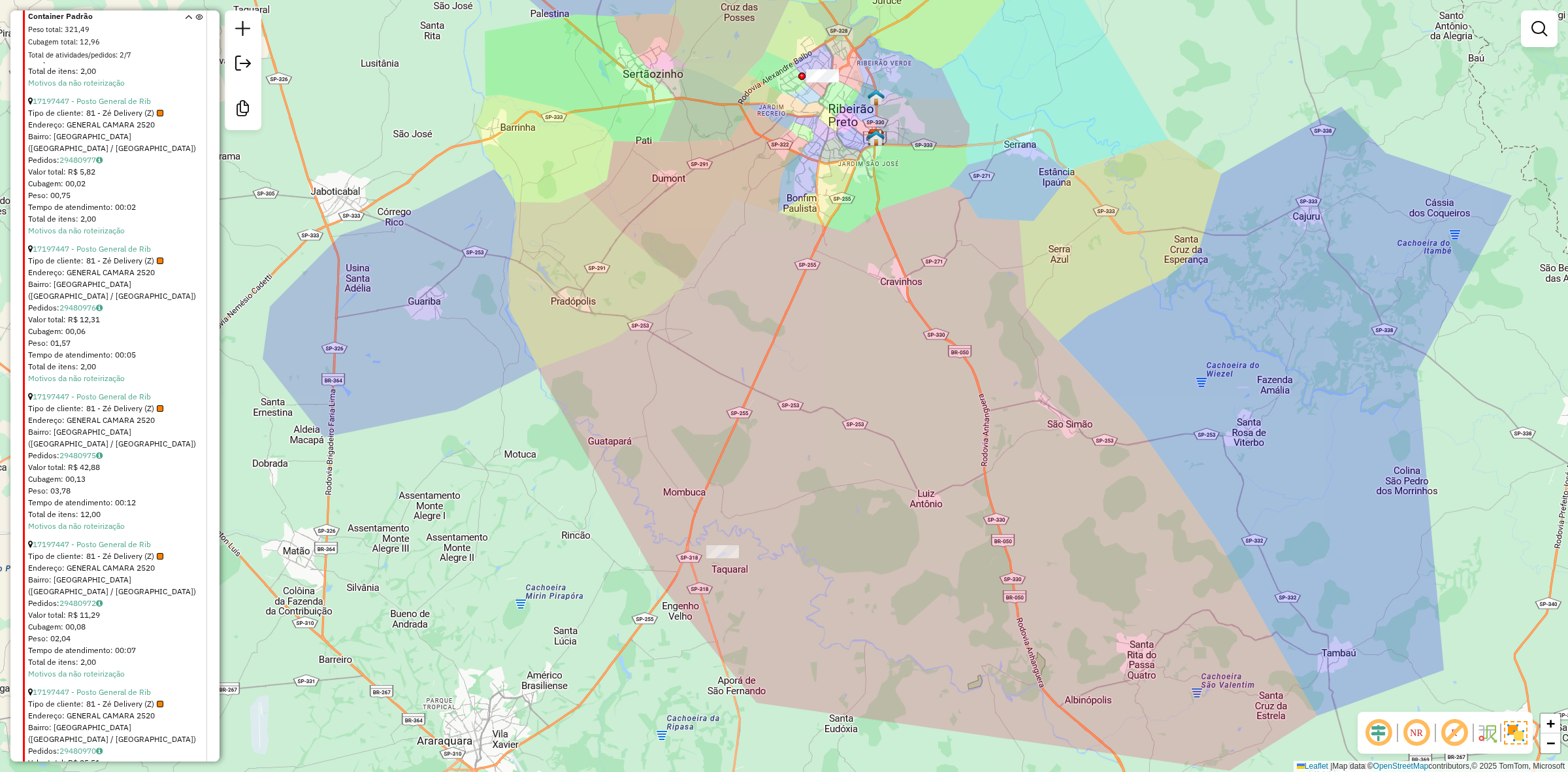
drag, startPoint x: 863, startPoint y: 514, endPoint x: 864, endPoint y: 478, distance: 36.0
click at [864, 478] on div "Janela de atendimento Grade de atendimento Capacidade Transportadoras Veículos …" at bounding box center [784, 386] width 1568 height 772
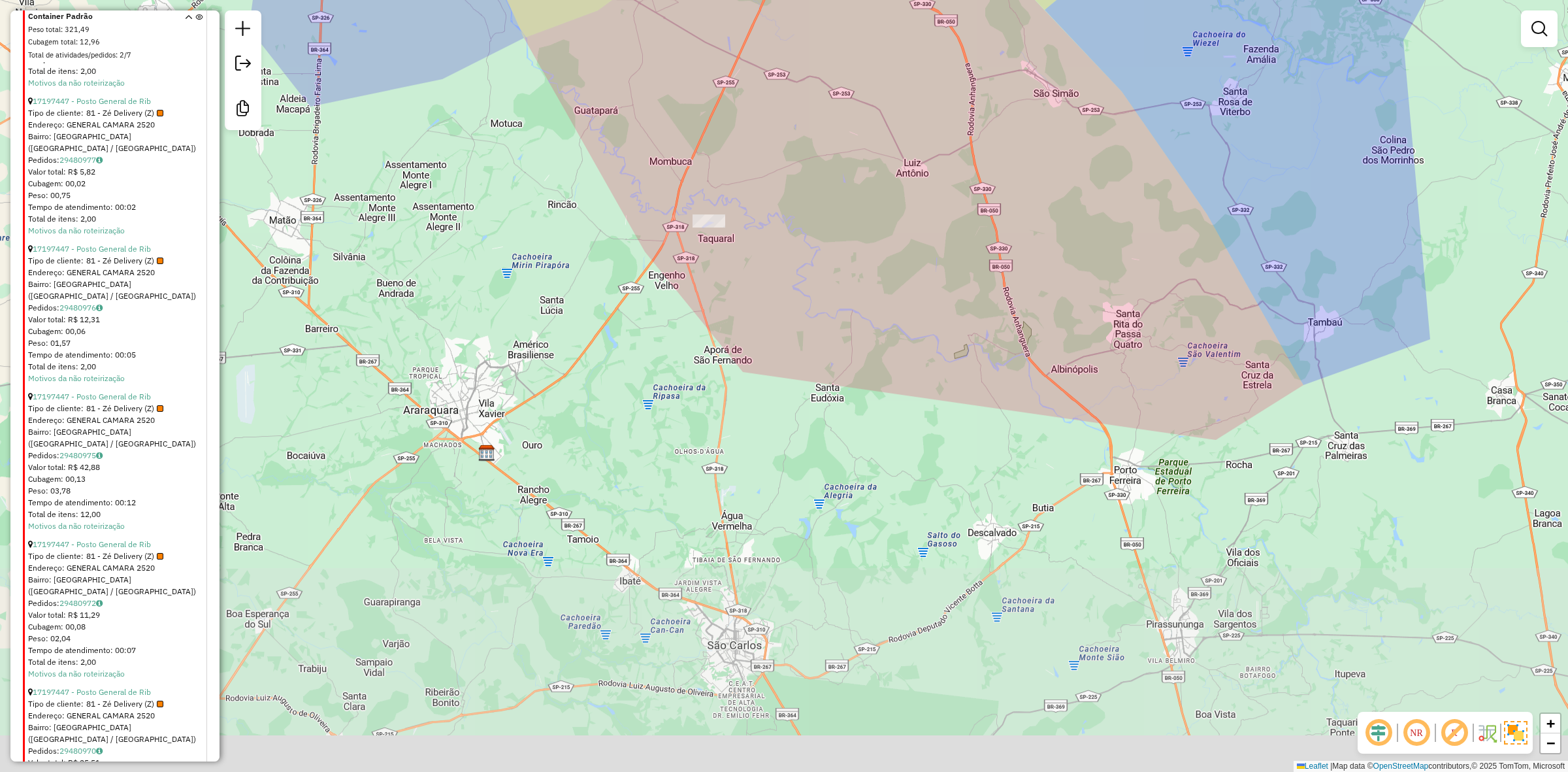
drag, startPoint x: 810, startPoint y: 627, endPoint x: 772, endPoint y: 394, distance: 236.1
click at [772, 394] on div "Janela de atendimento Grade de atendimento Capacidade Transportadoras Veículos …" at bounding box center [784, 386] width 1568 height 772
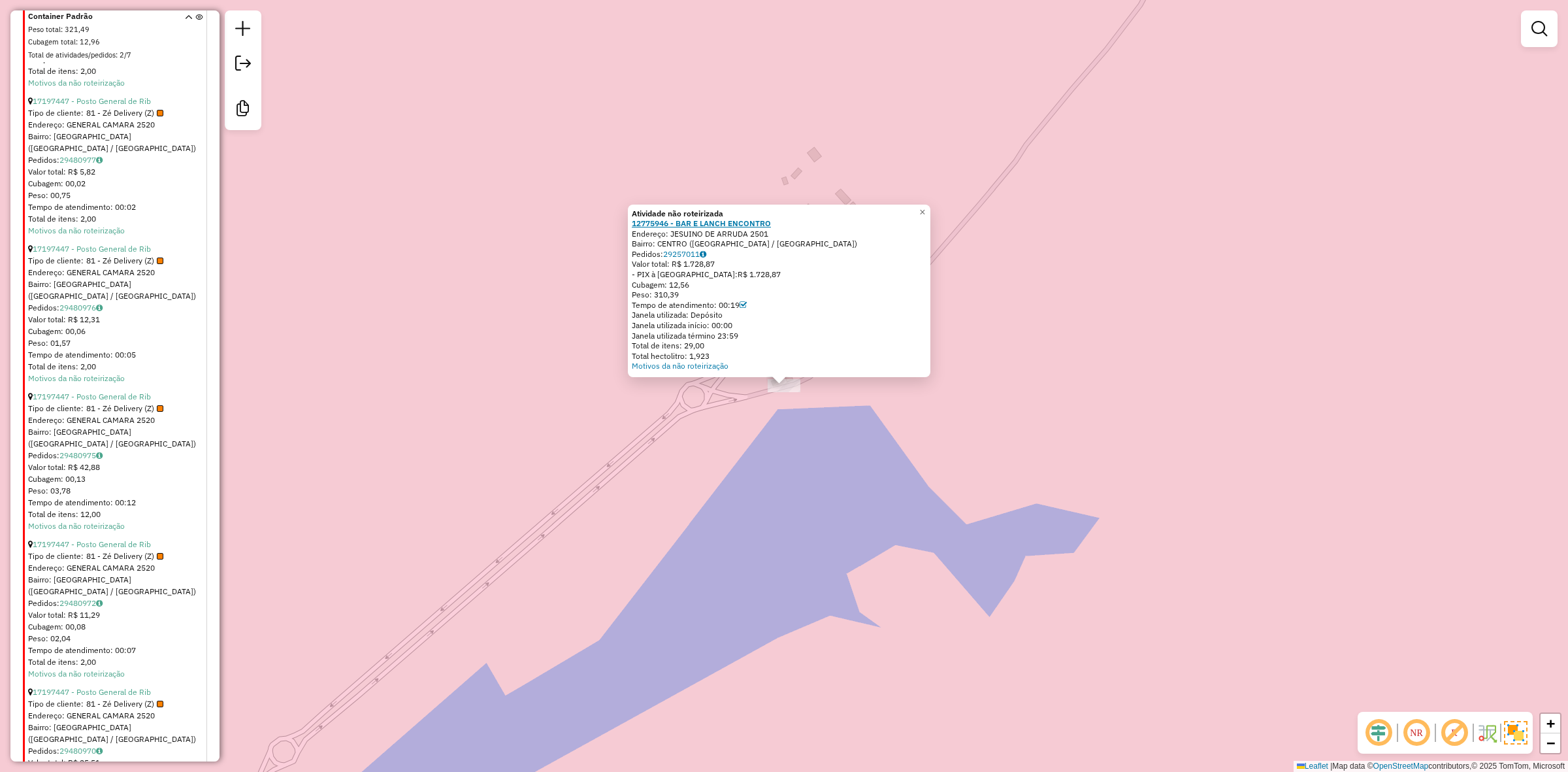
click at [717, 220] on strong "12775946 - BAR E LANCH ENCONTRO" at bounding box center [701, 223] width 139 height 10
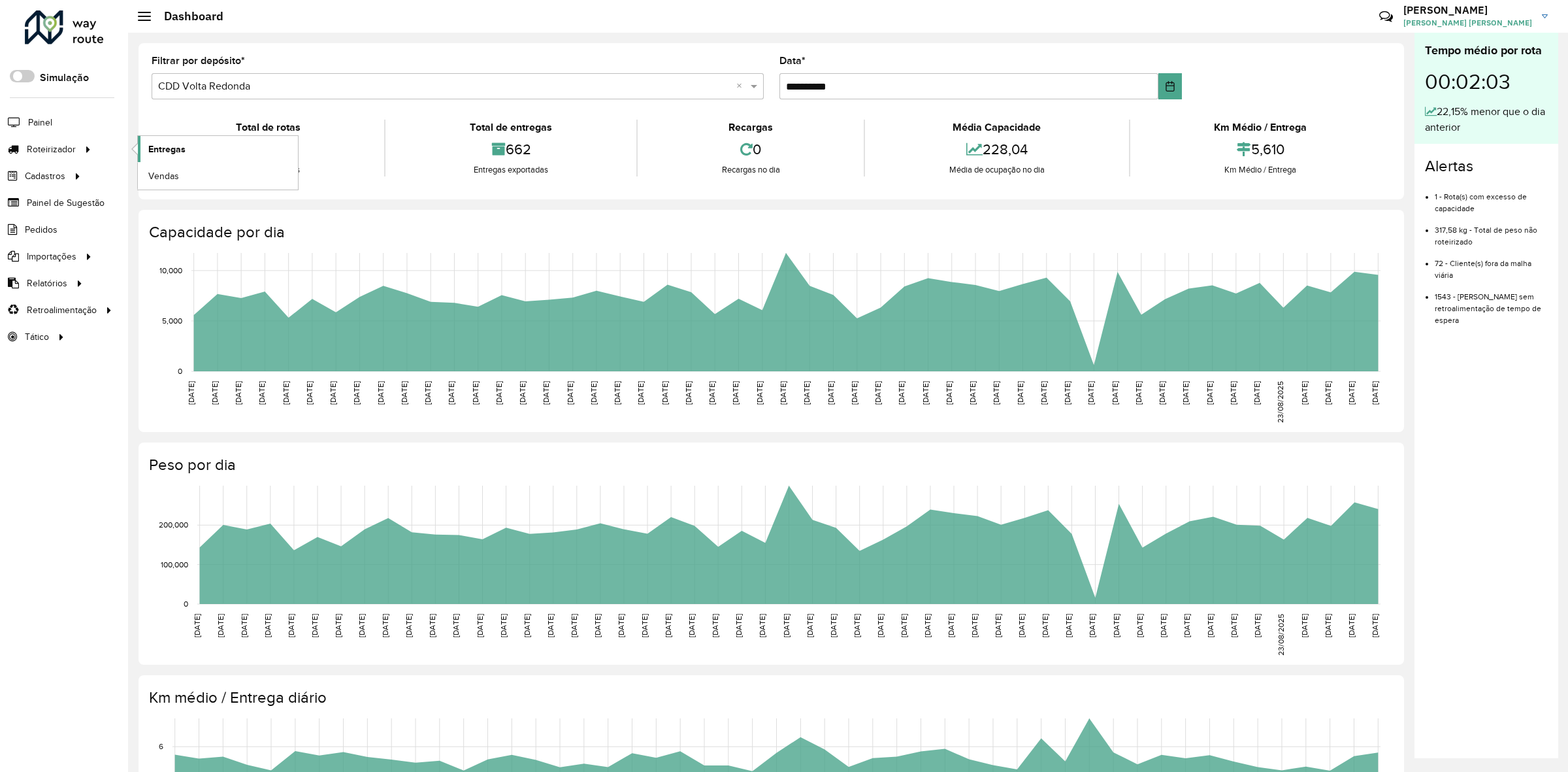
click at [139, 149] on link "Entregas" at bounding box center [218, 149] width 160 height 26
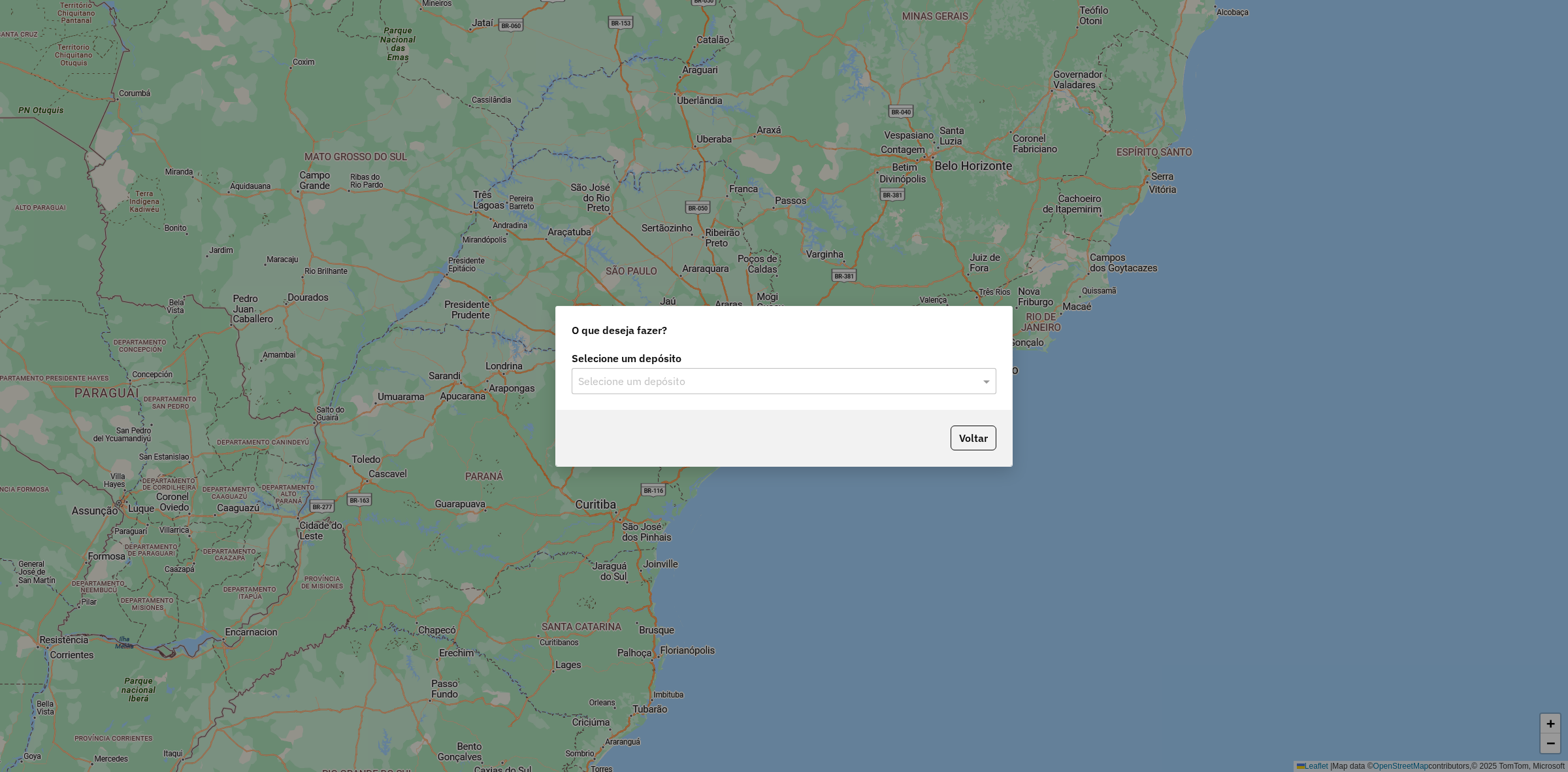
click at [749, 386] on input "text" at bounding box center [771, 381] width 385 height 16
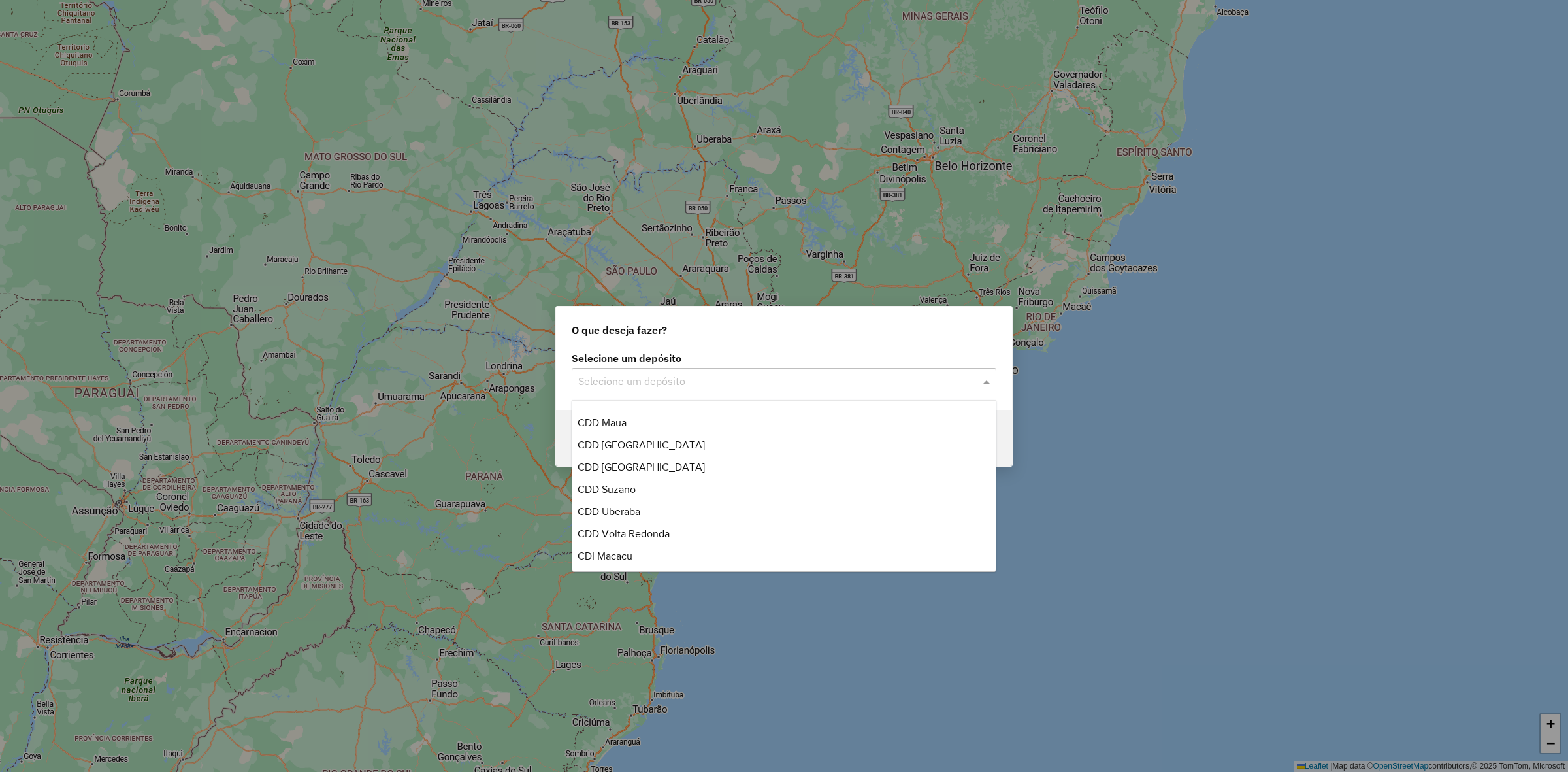
scroll to position [131, 0]
click at [650, 443] on span "CDD [GEOGRAPHIC_DATA]" at bounding box center [641, 442] width 127 height 11
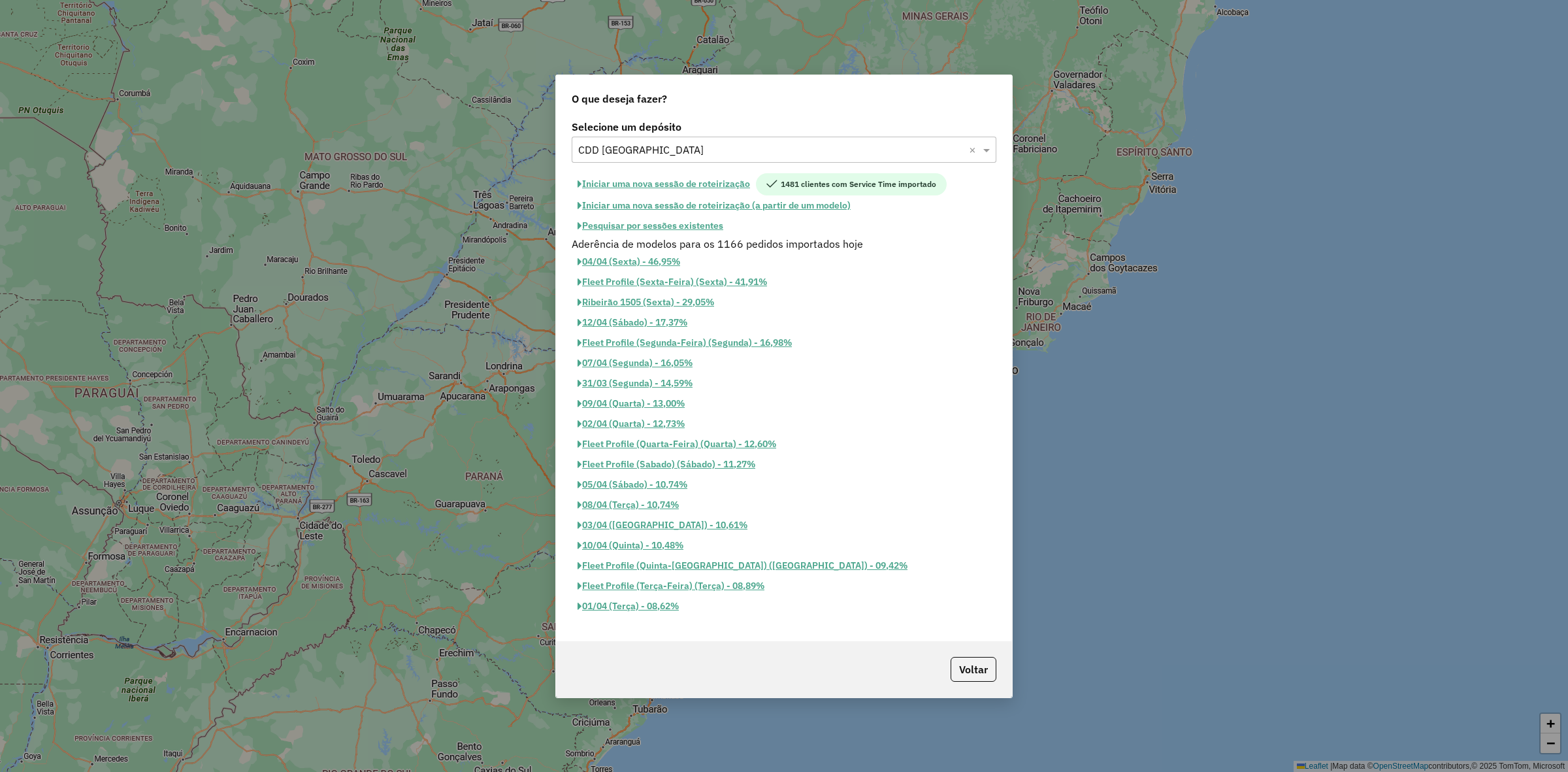
click at [711, 184] on button "Iniciar uma nova sessão de roteirização" at bounding box center [663, 185] width 184 height 23
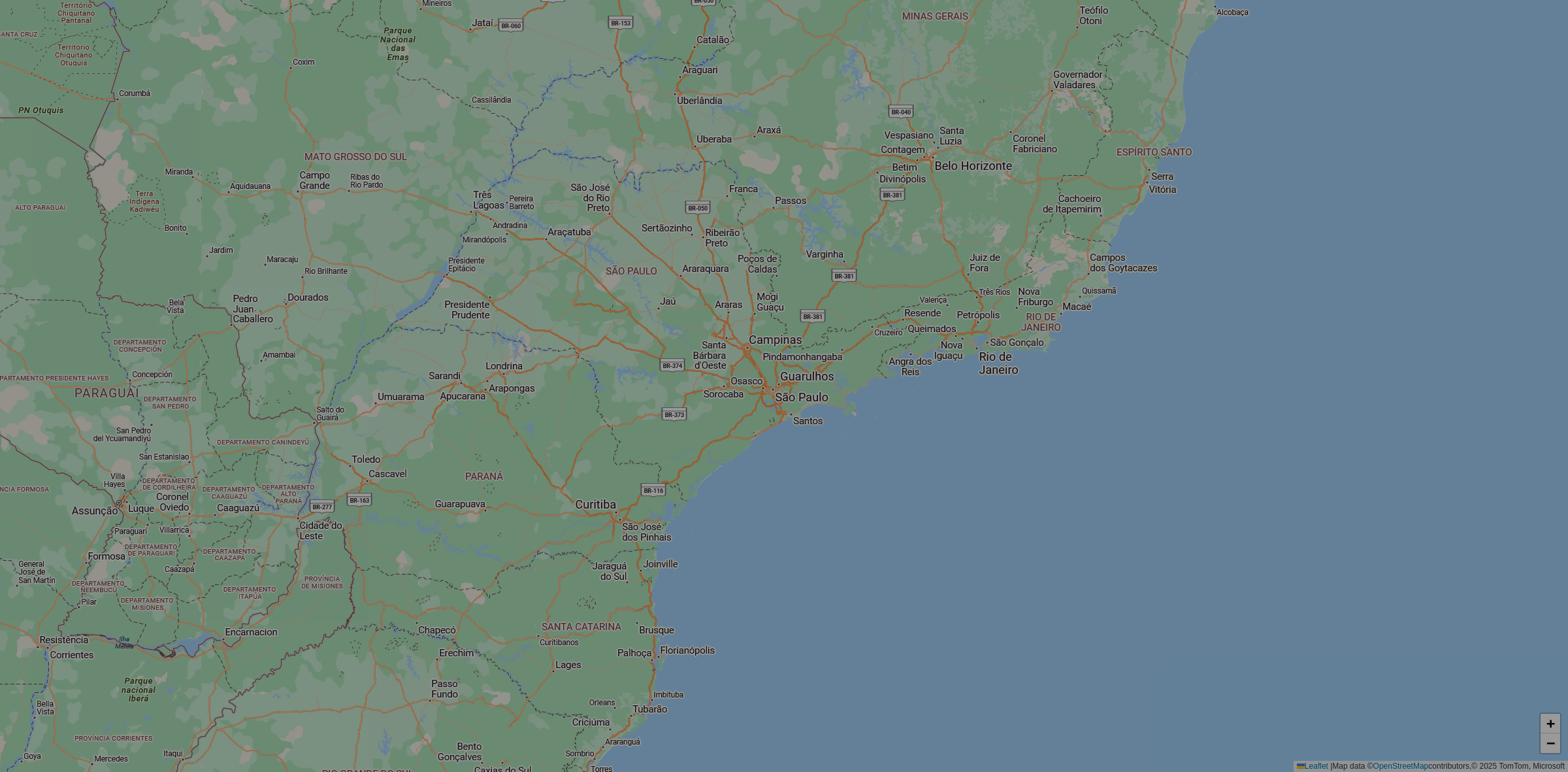
select select "*"
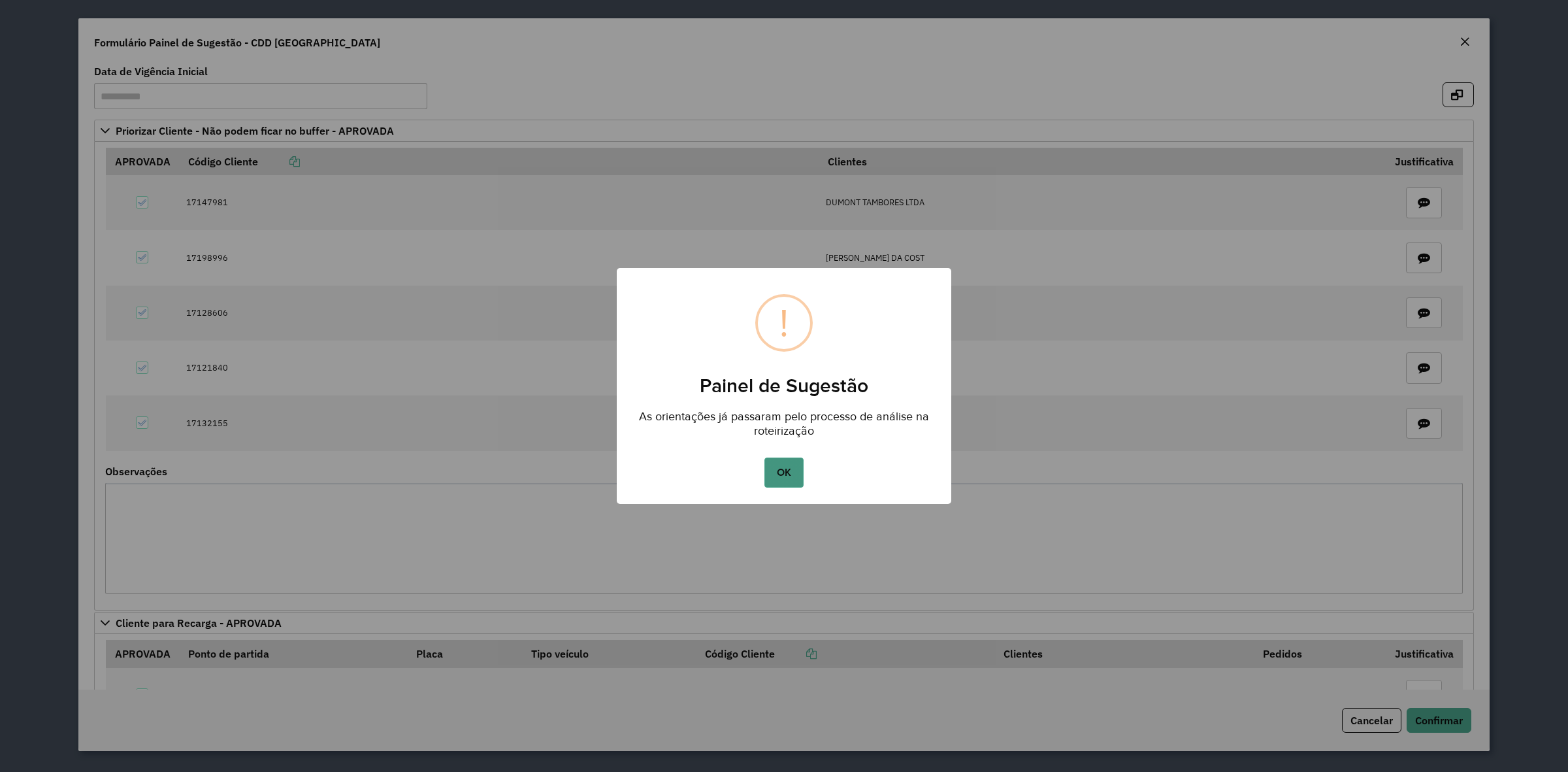
click at [781, 469] on button "OK" at bounding box center [783, 473] width 38 height 30
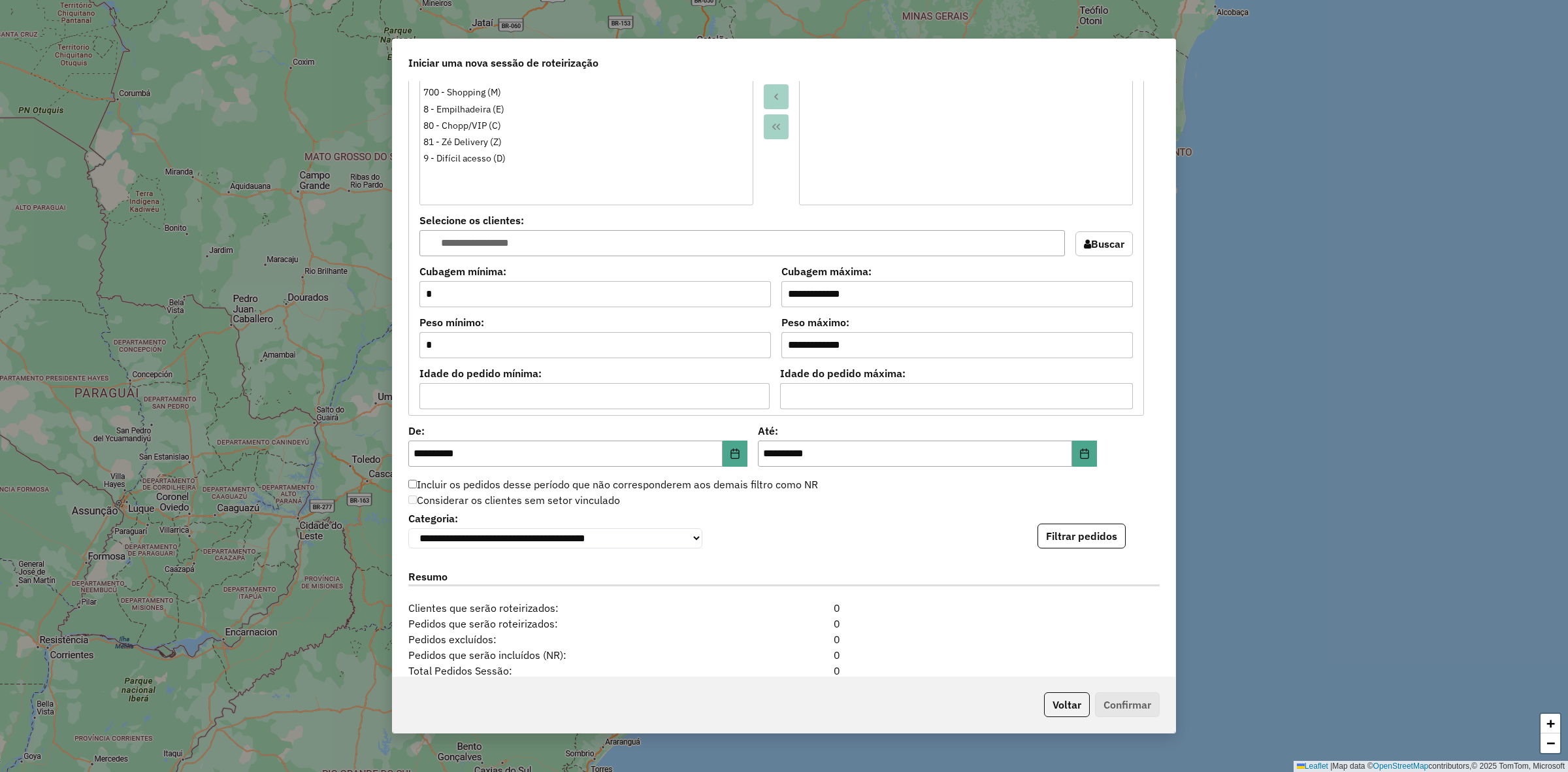
scroll to position [1062, 0]
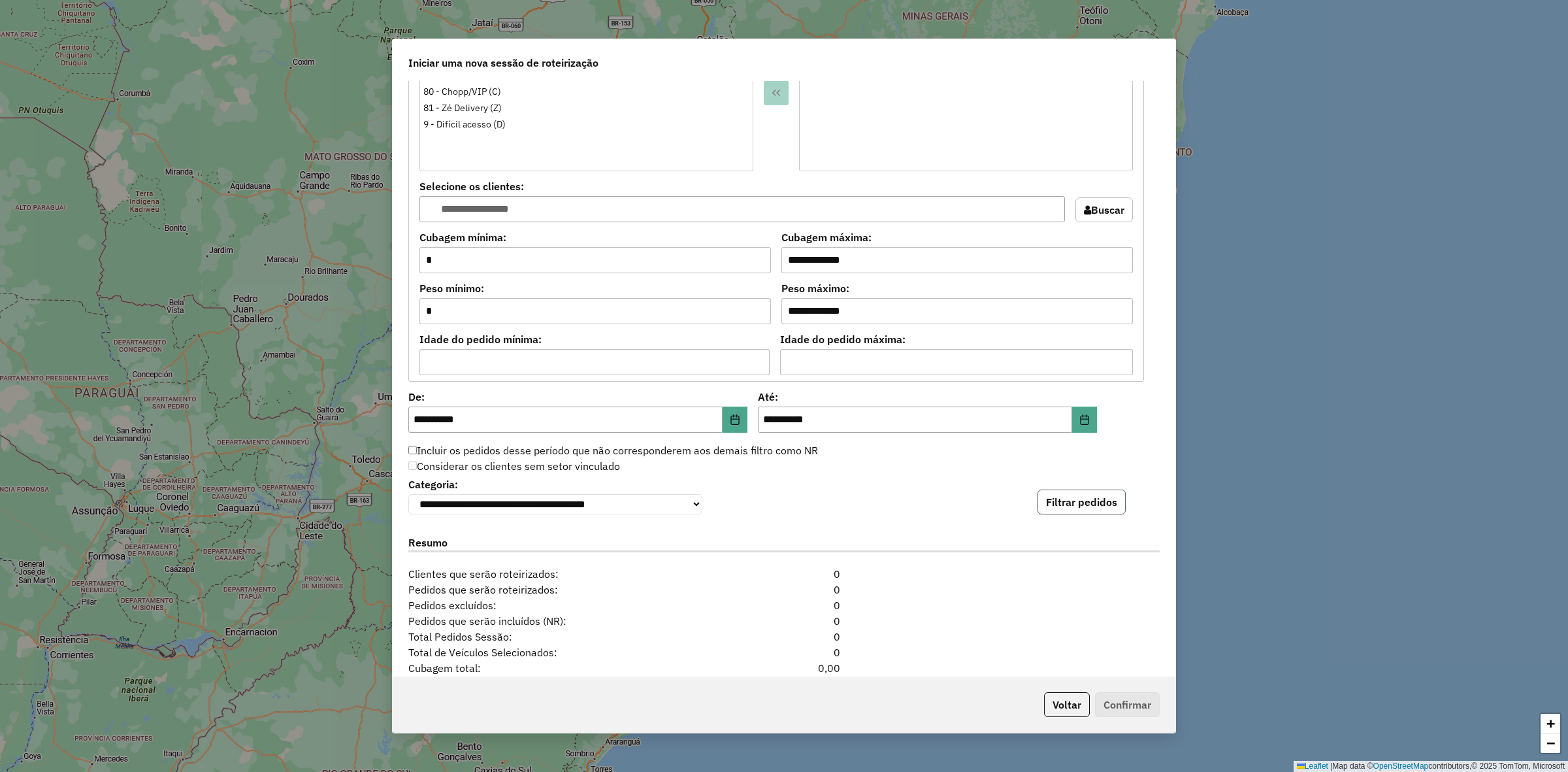
click at [1101, 514] on button "Filtrar pedidos" at bounding box center [1081, 502] width 88 height 25
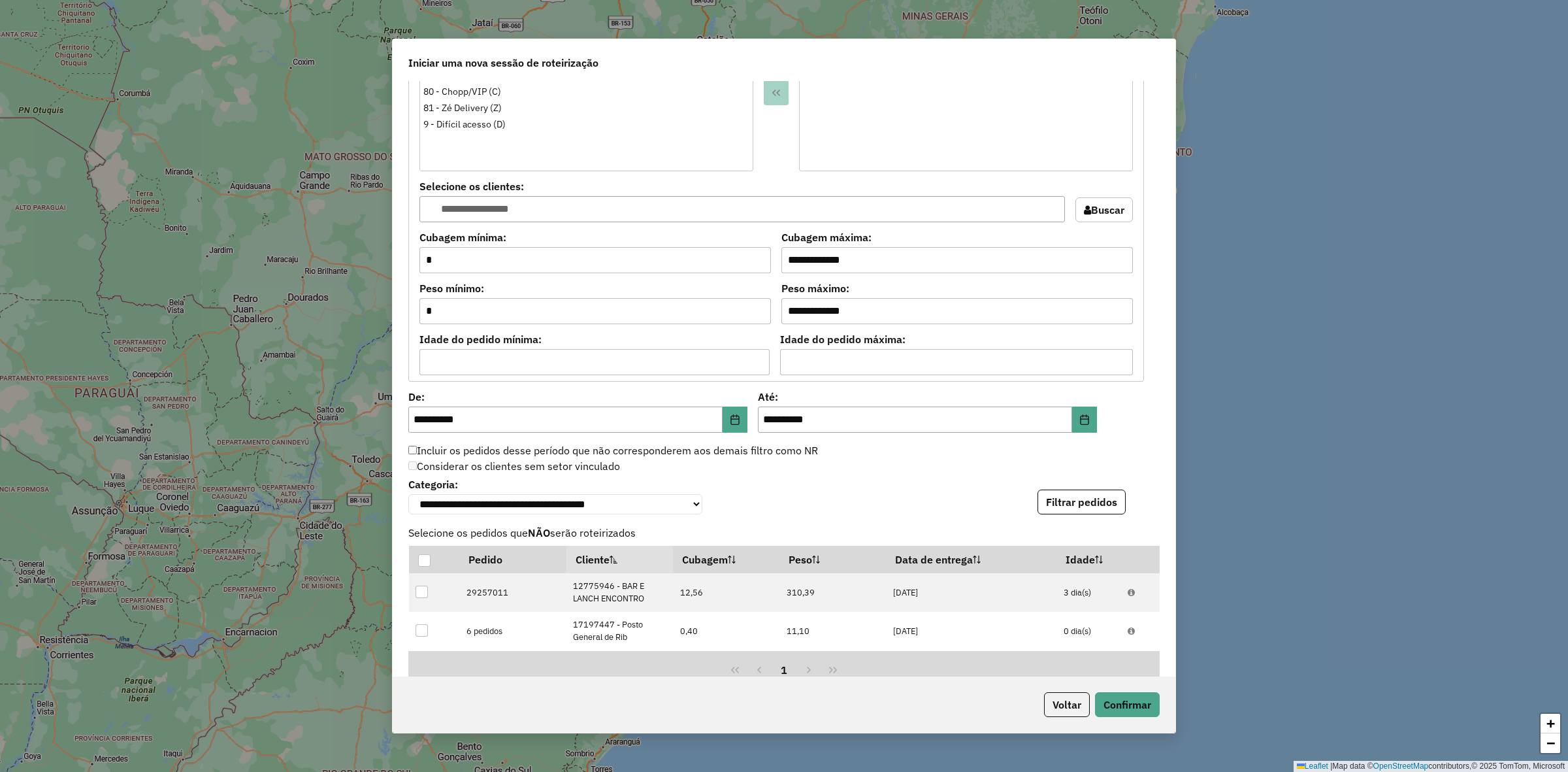
scroll to position [1368, 0]
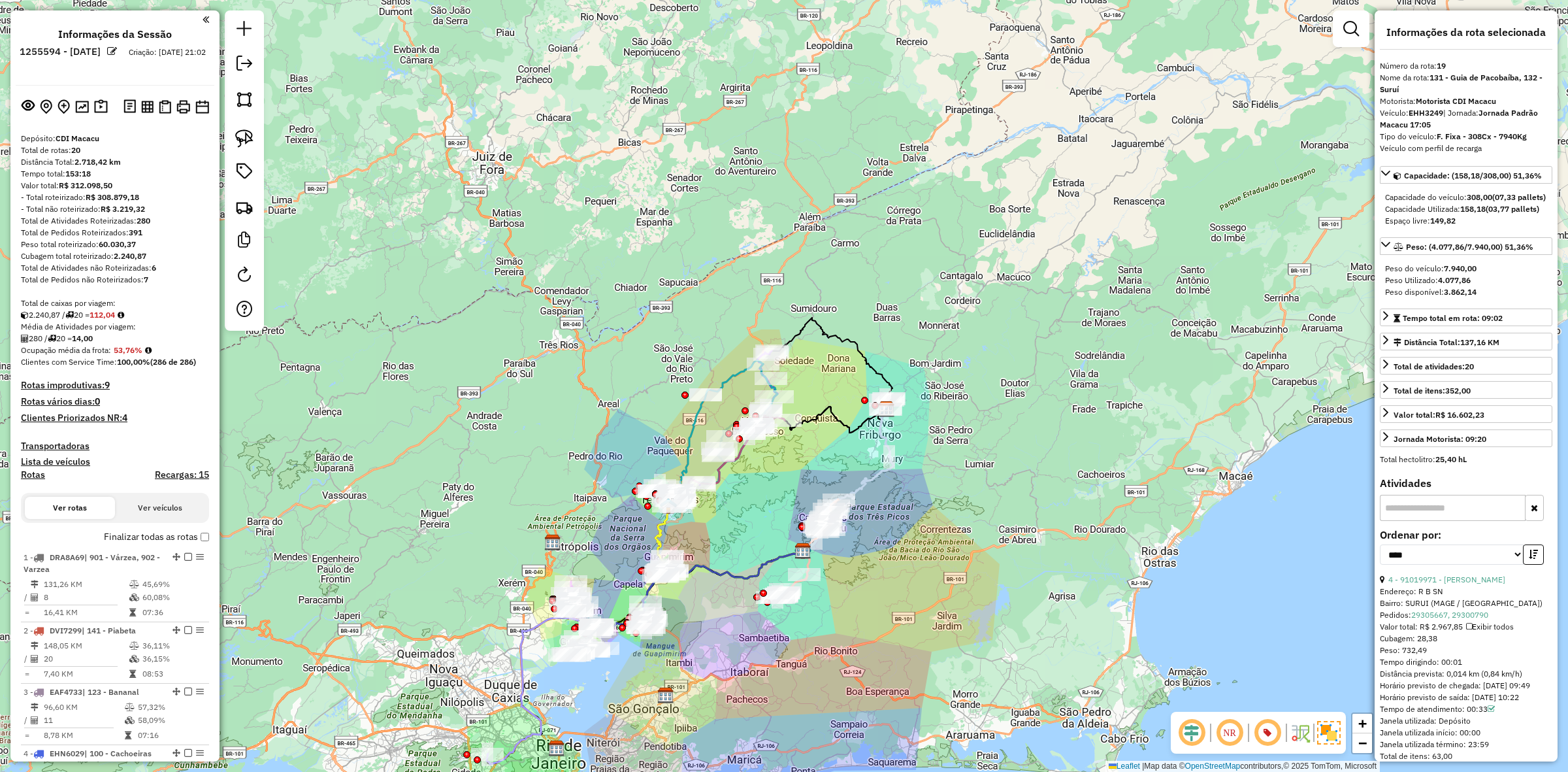
select select "*********"
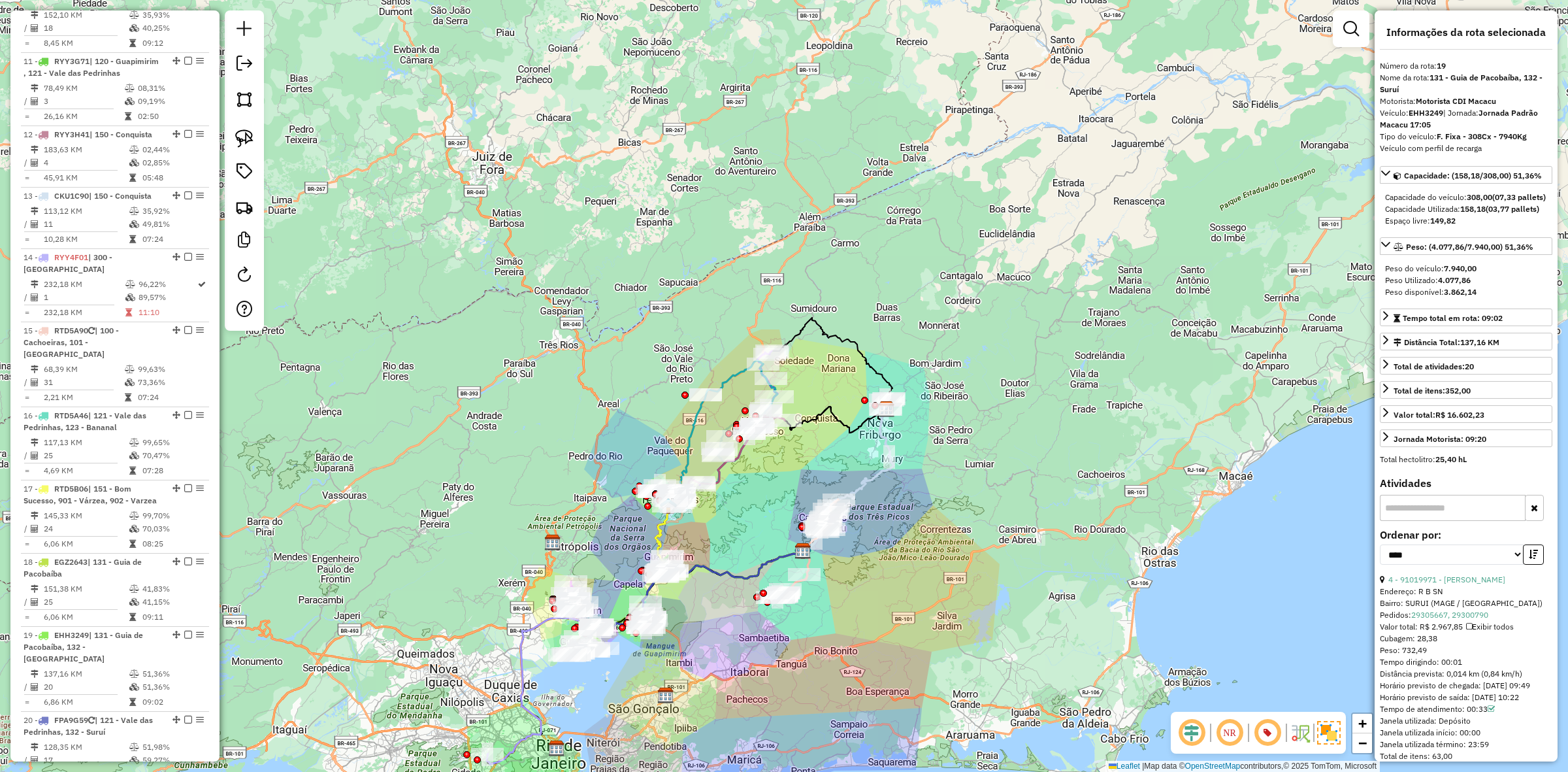
scroll to position [1225, 0]
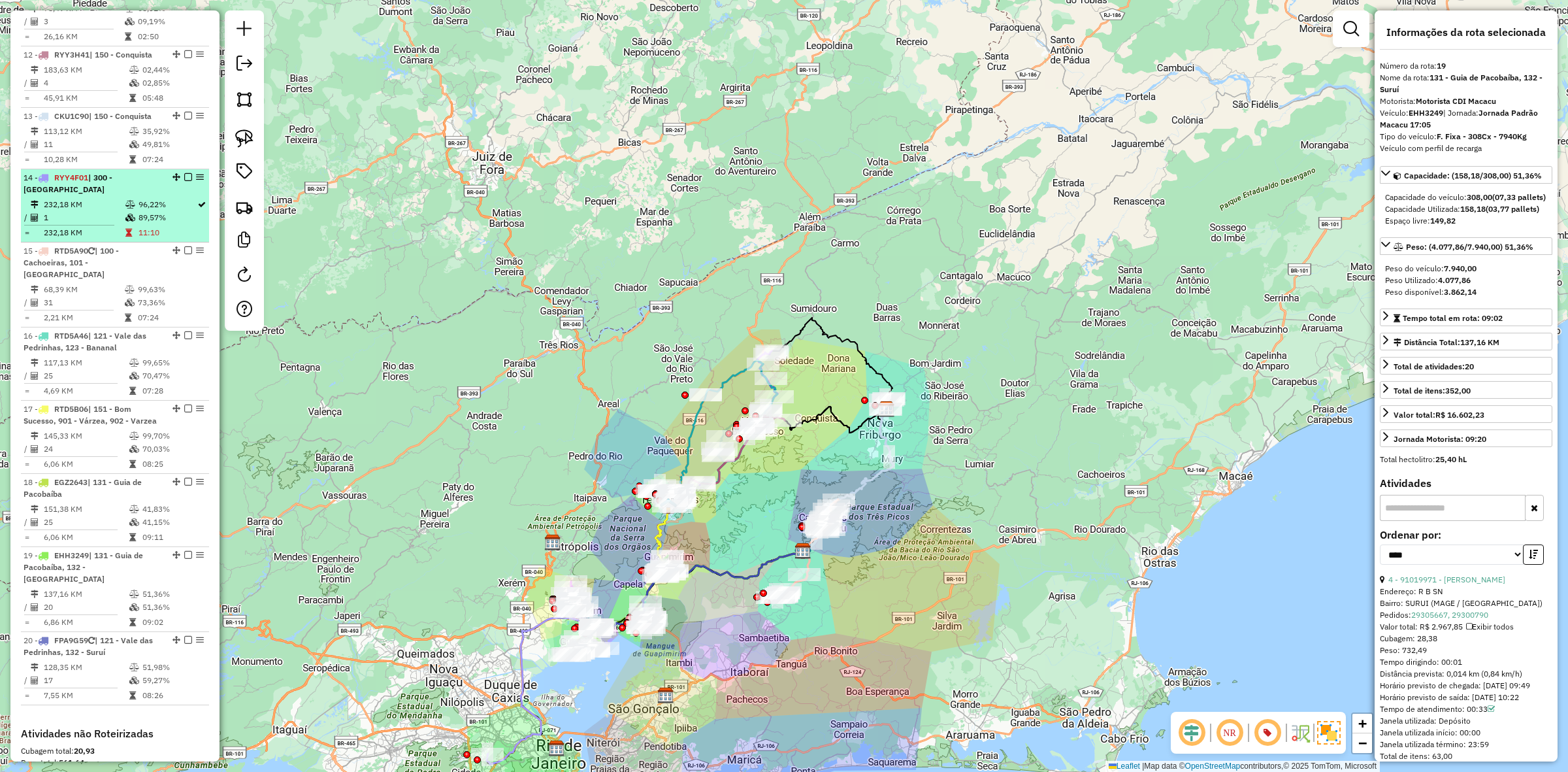
click at [118, 224] on td "1" at bounding box center [84, 217] width 81 height 13
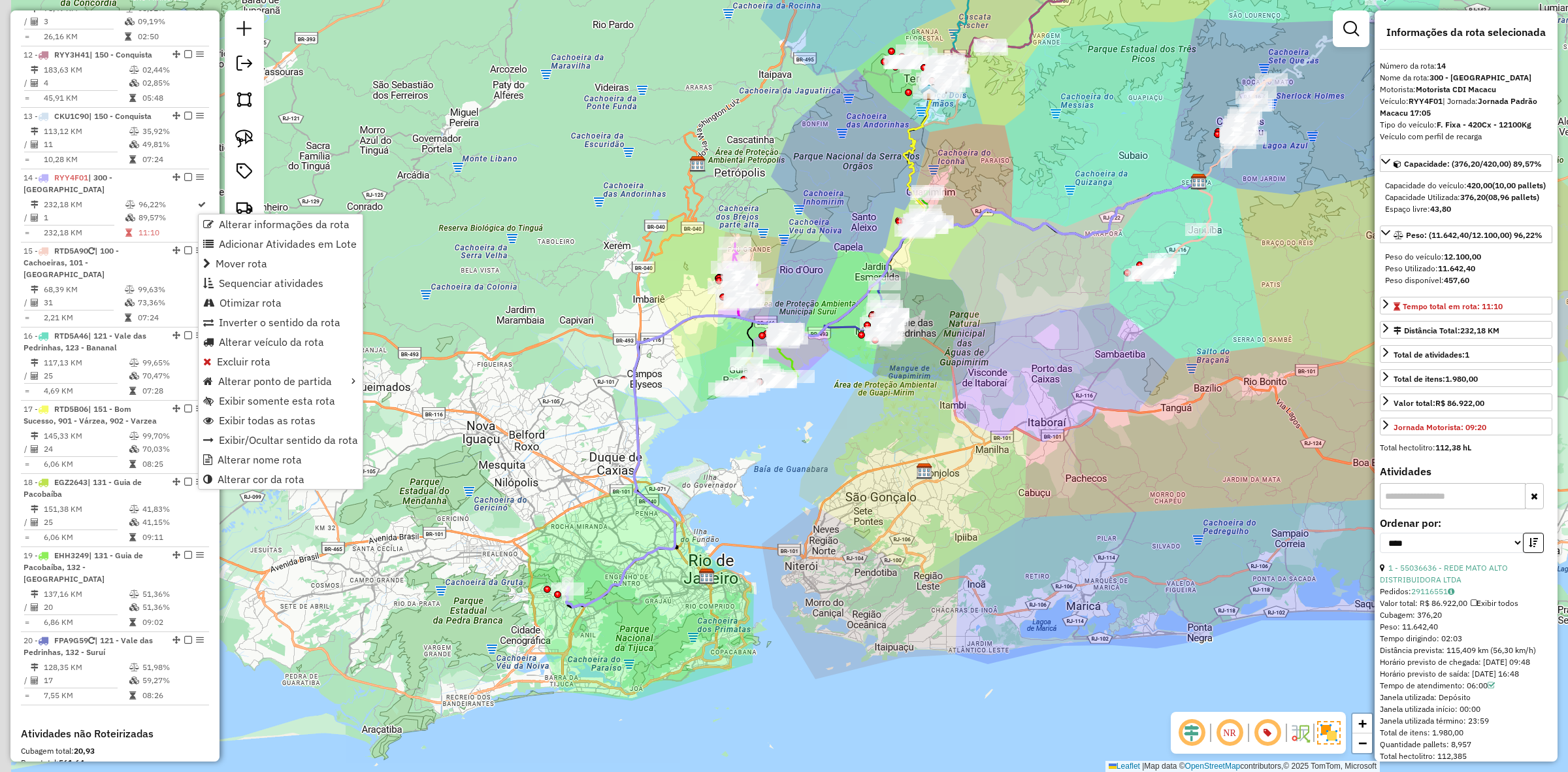
drag, startPoint x: 547, startPoint y: 628, endPoint x: 618, endPoint y: 630, distance: 71.0
click at [618, 630] on div "Janela de atendimento Grade de atendimento Capacidade Transportadoras Veículos …" at bounding box center [784, 386] width 1568 height 772
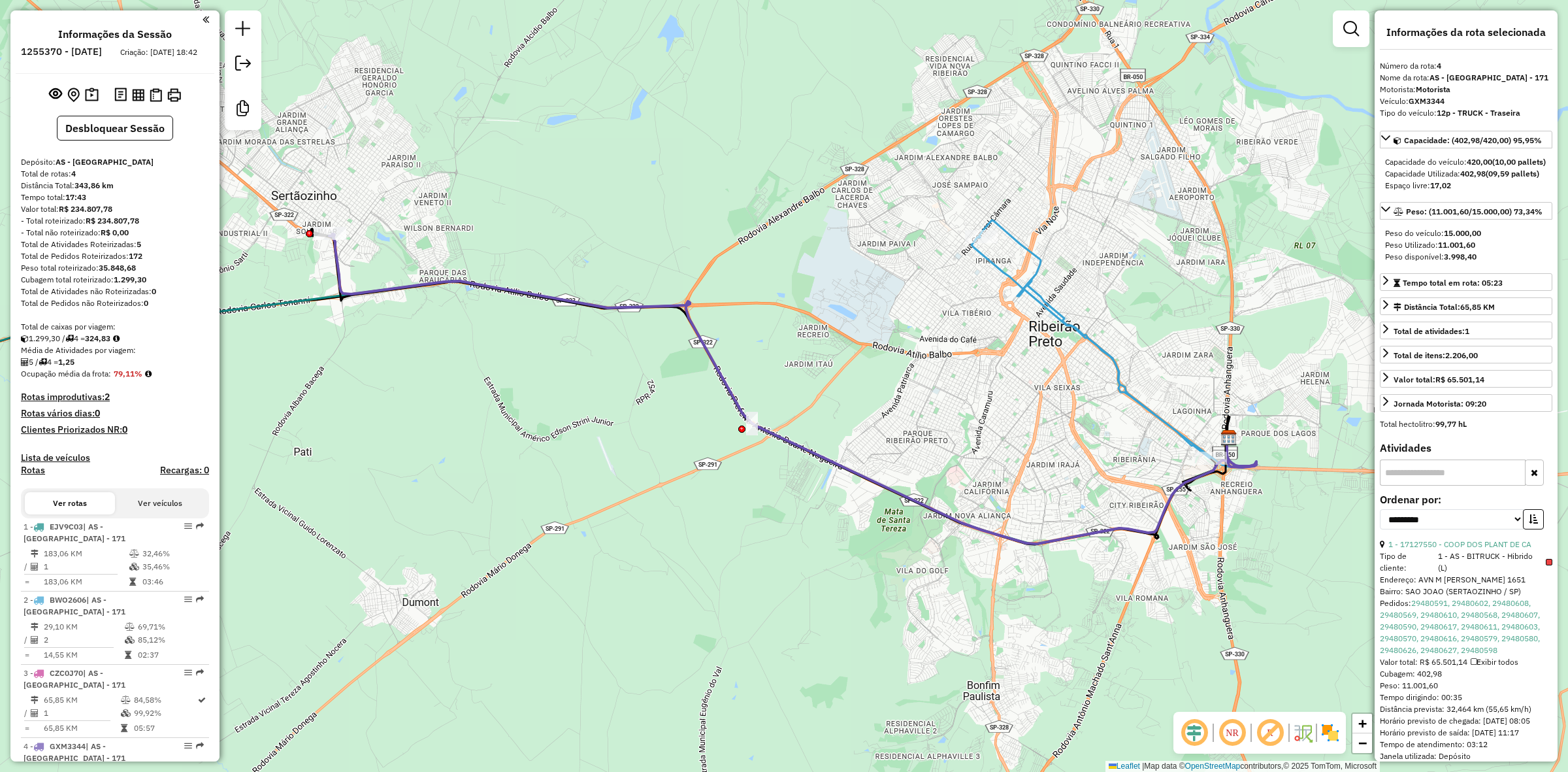
select select "**********"
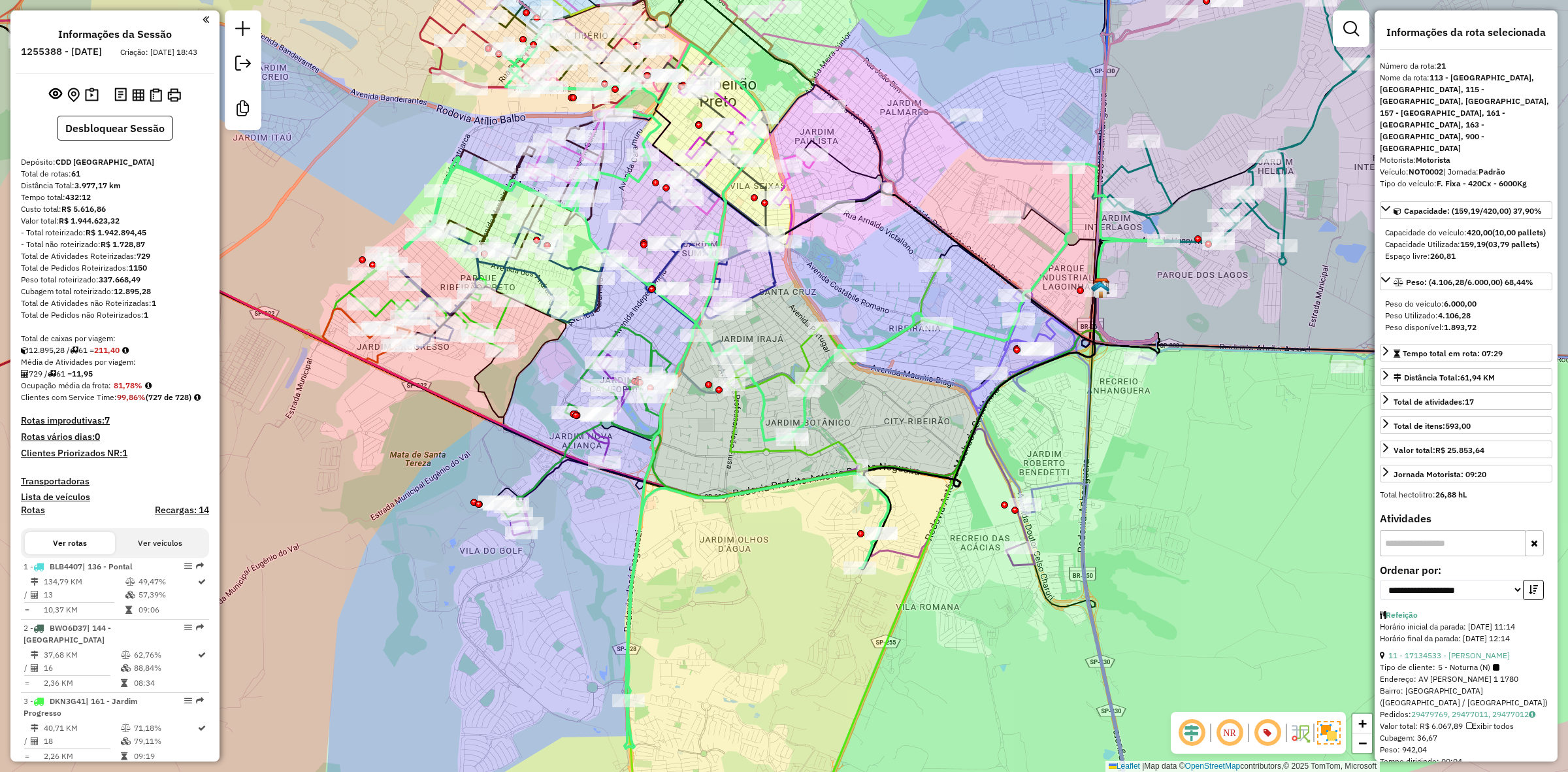
select select "**********"
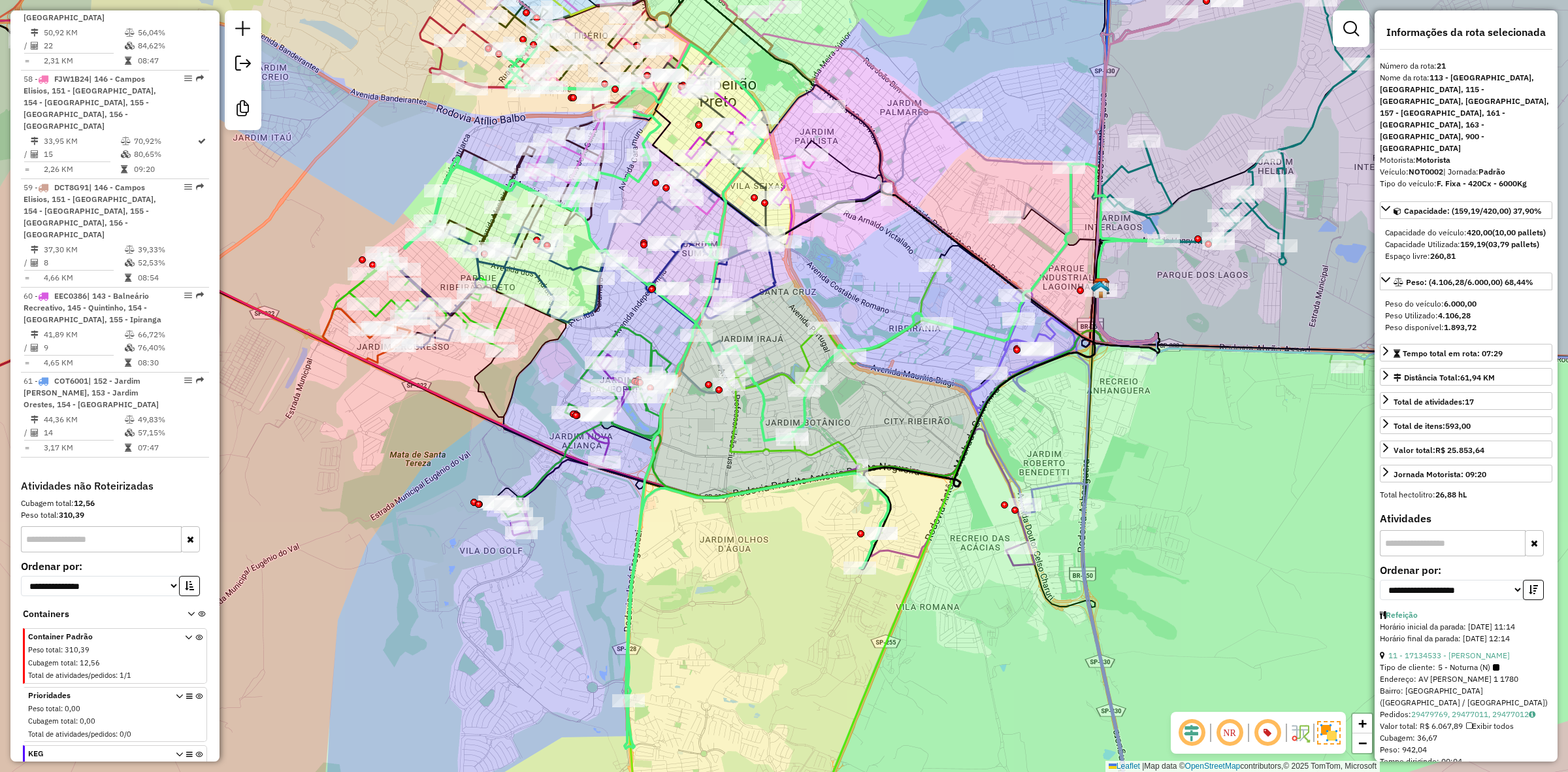
scroll to position [4825, 0]
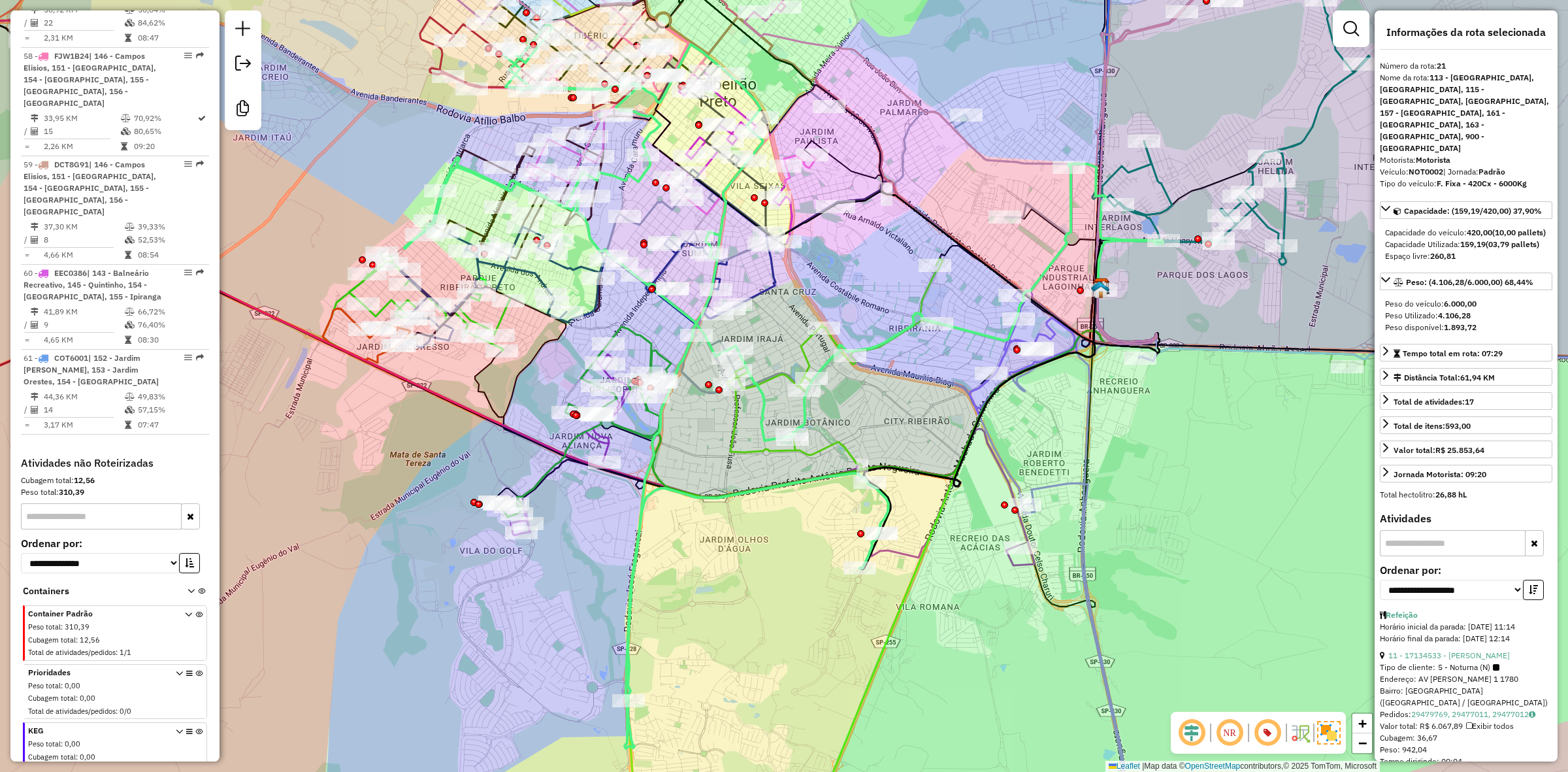
click at [349, 96] on div "Janela de atendimento Grade de atendimento Capacidade Transportadoras Veículos …" at bounding box center [784, 386] width 1568 height 772
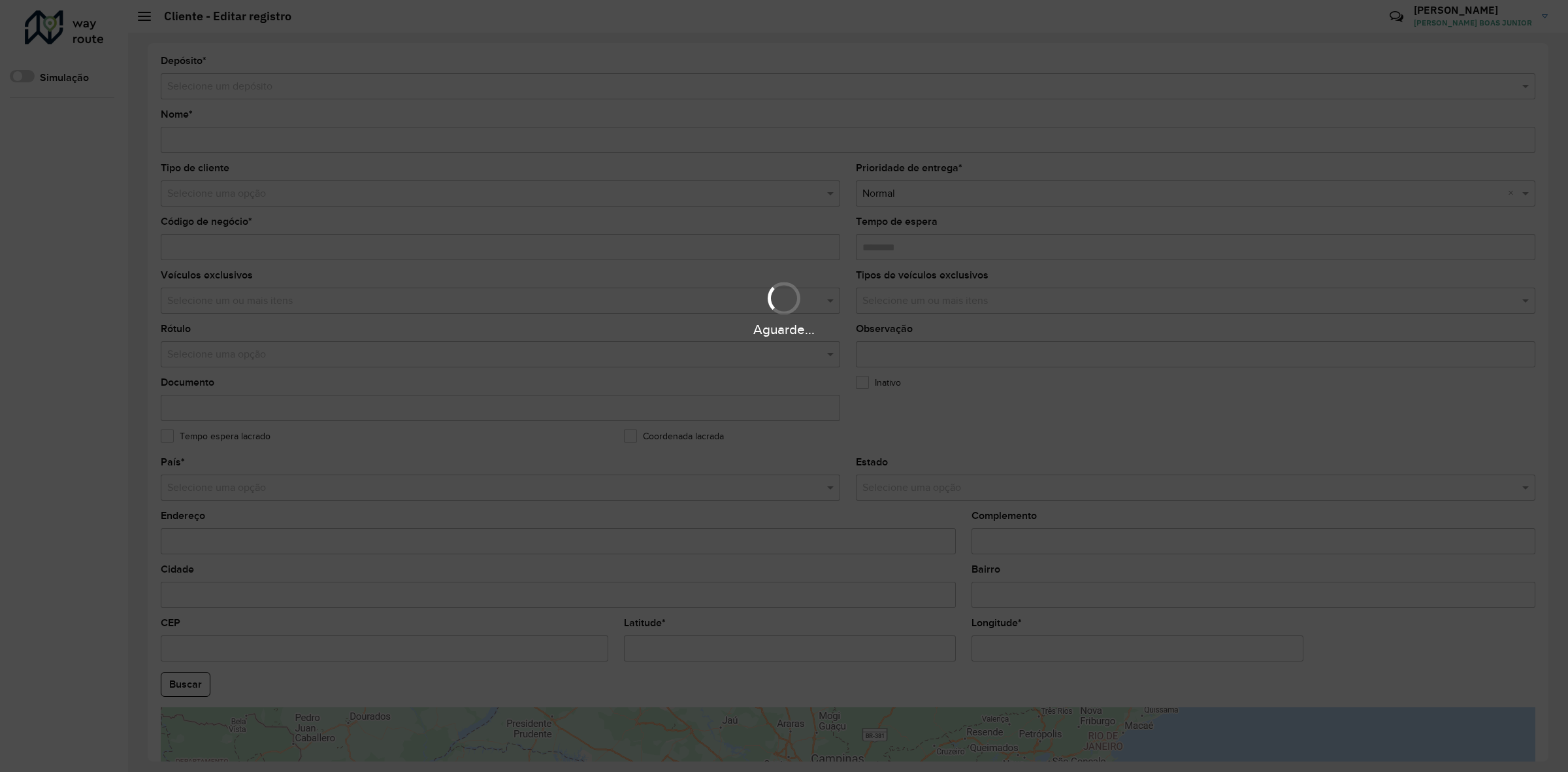
type input "**********"
type input "********"
type input "**********"
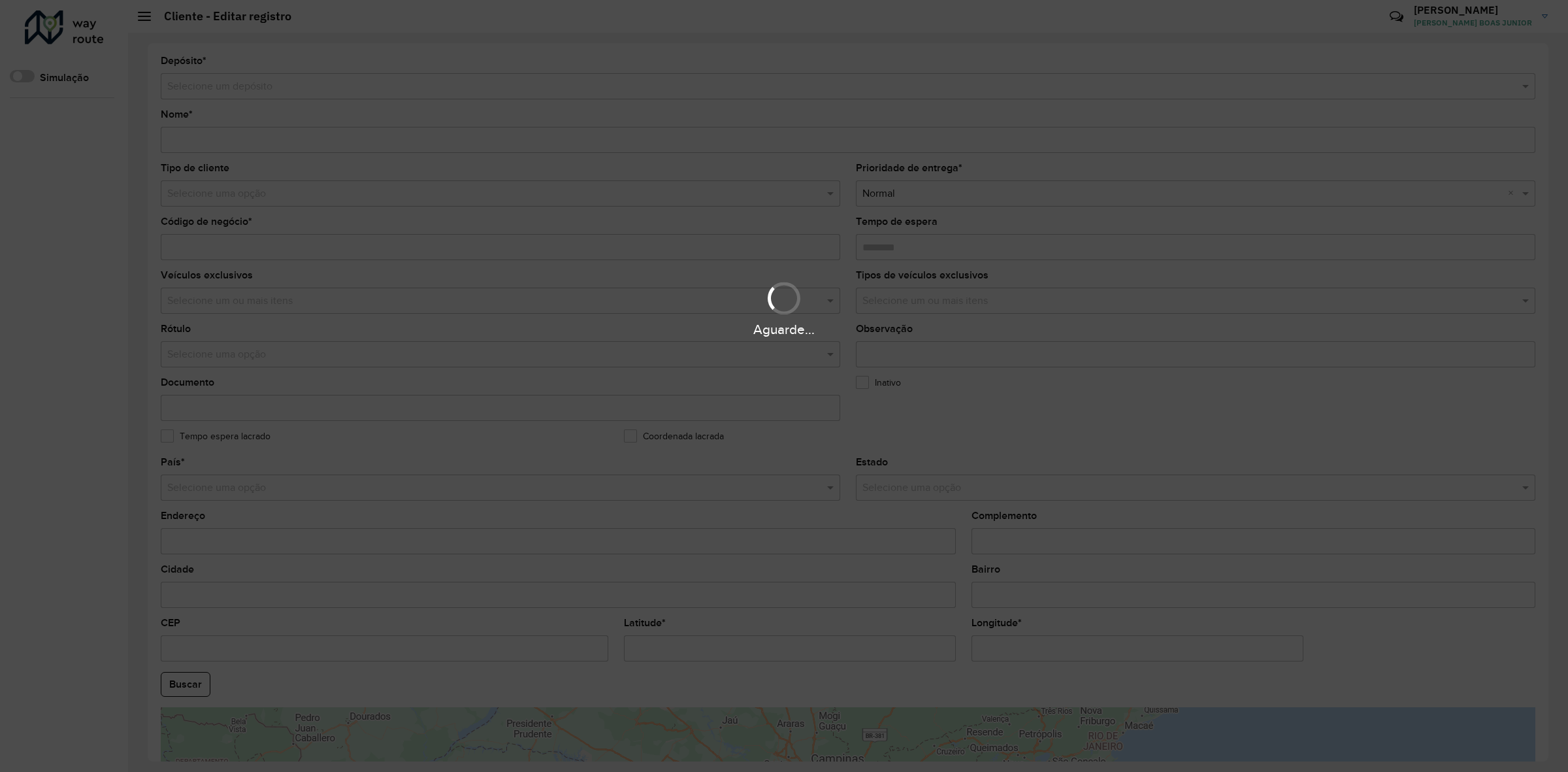
type input "******"
type input "**********"
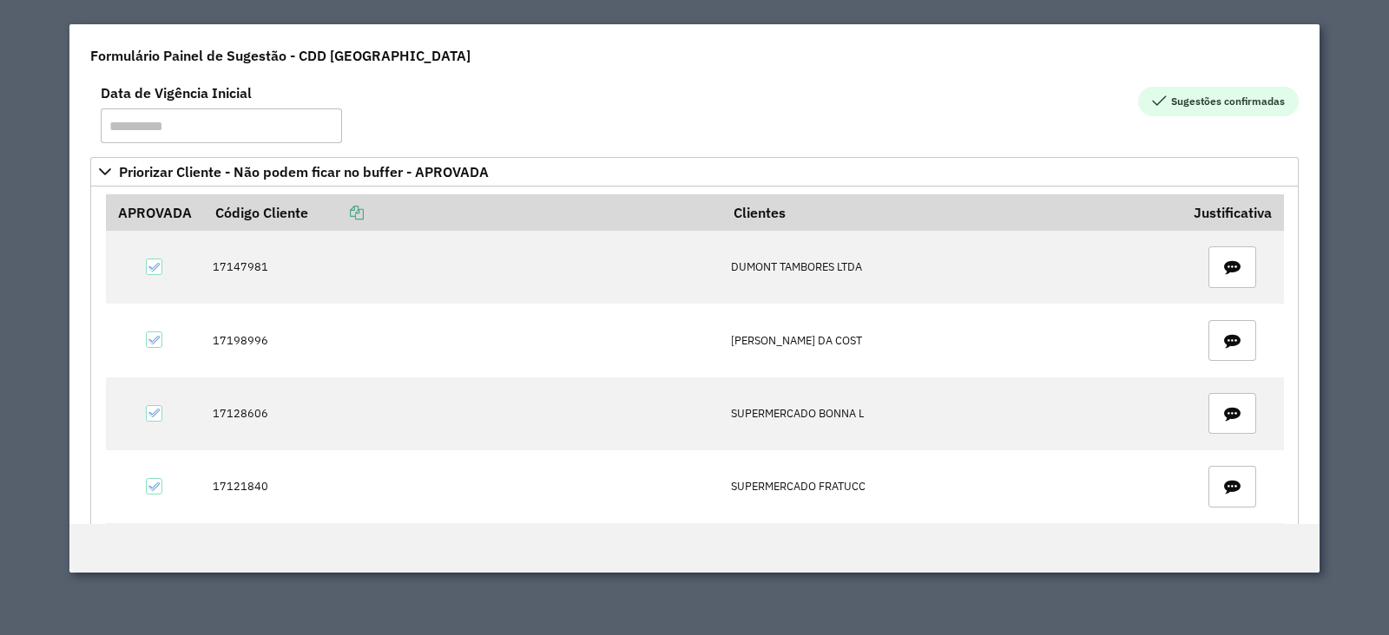
scroll to position [17, 0]
